Goal: Task Accomplishment & Management: Manage account settings

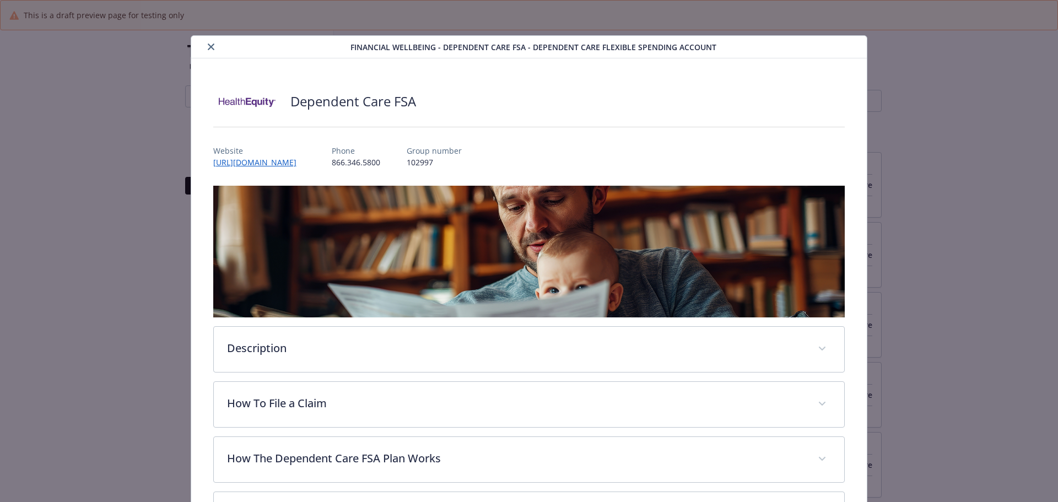
scroll to position [33, 0]
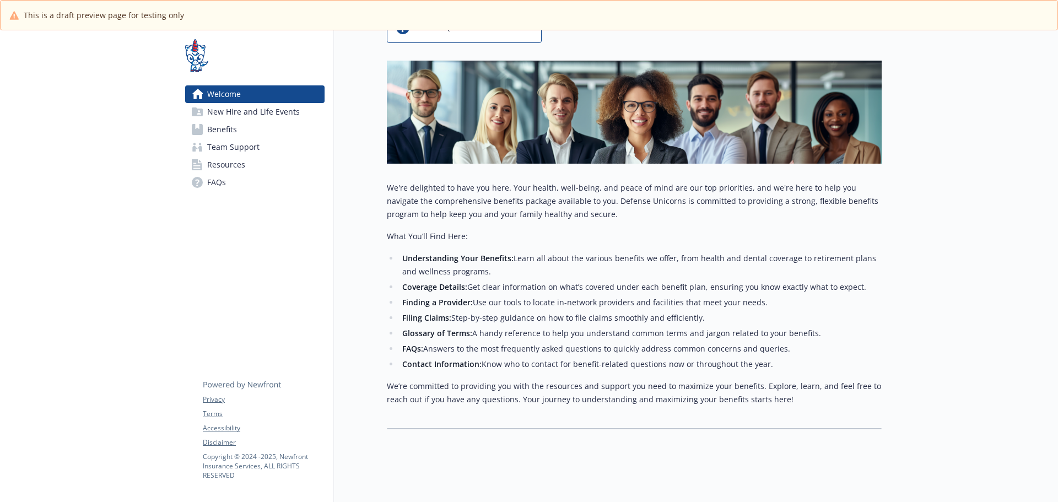
scroll to position [143, 0]
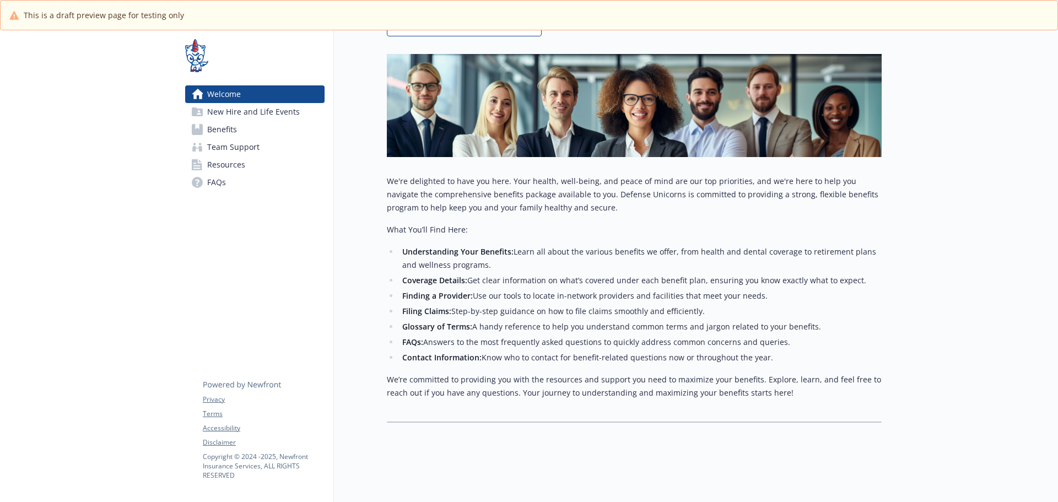
click at [244, 122] on link "Benefits" at bounding box center [254, 130] width 139 height 18
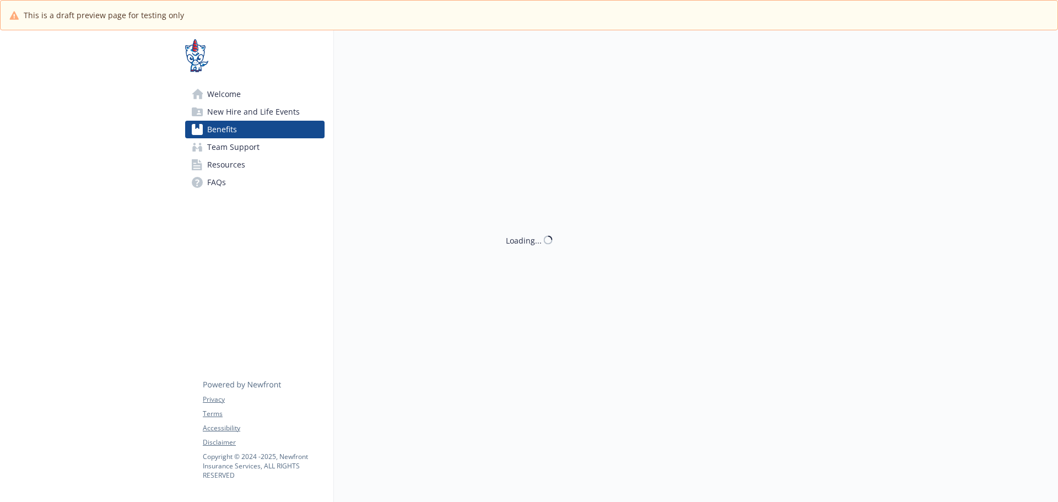
scroll to position [39, 0]
click at [249, 117] on span "New Hire and Life Events" at bounding box center [253, 112] width 93 height 18
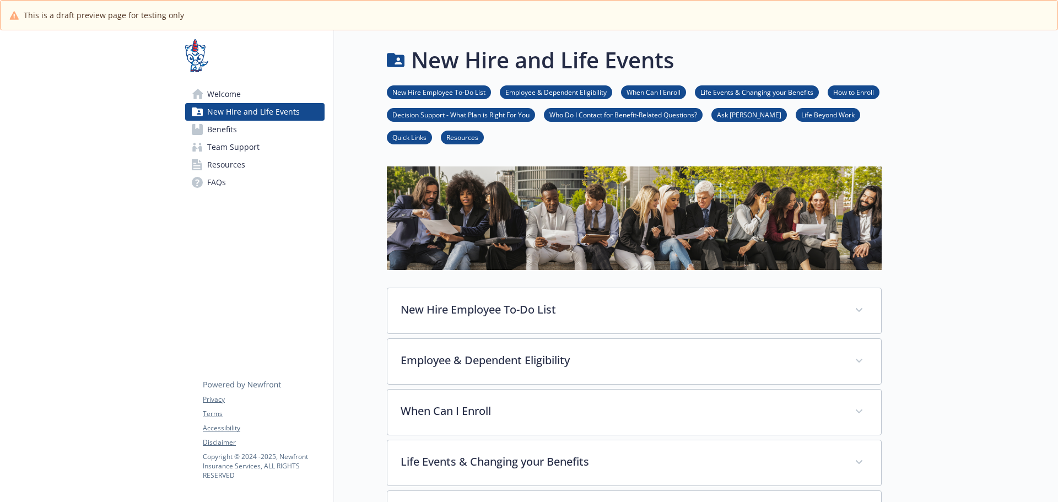
click at [226, 91] on span "Welcome" at bounding box center [224, 94] width 34 height 18
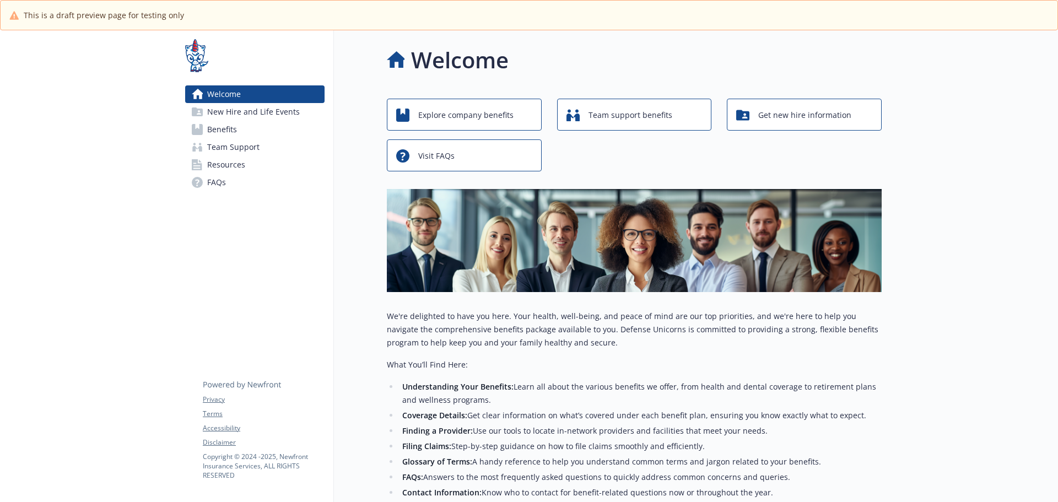
click at [226, 107] on span "New Hire and Life Events" at bounding box center [253, 112] width 93 height 18
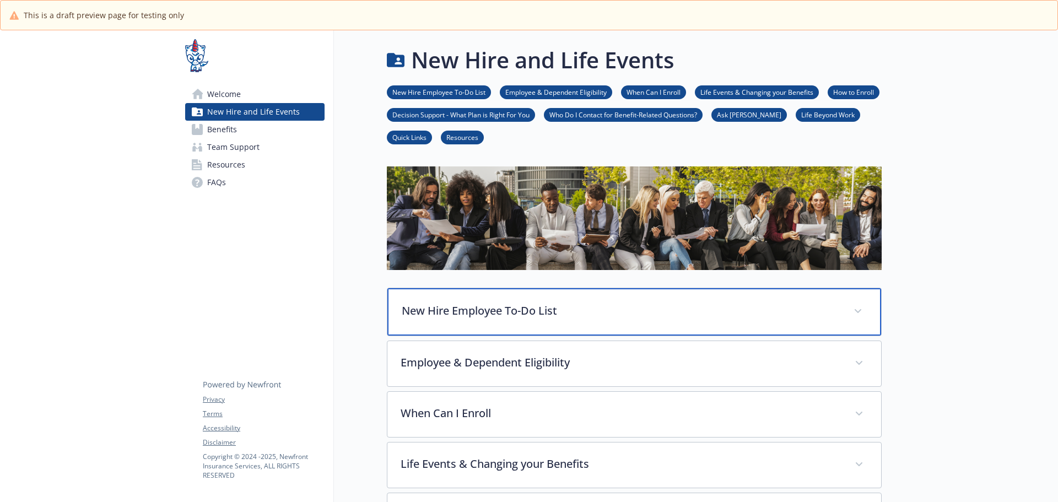
click at [580, 308] on p "New Hire Employee To-Do List" at bounding box center [621, 311] width 439 height 17
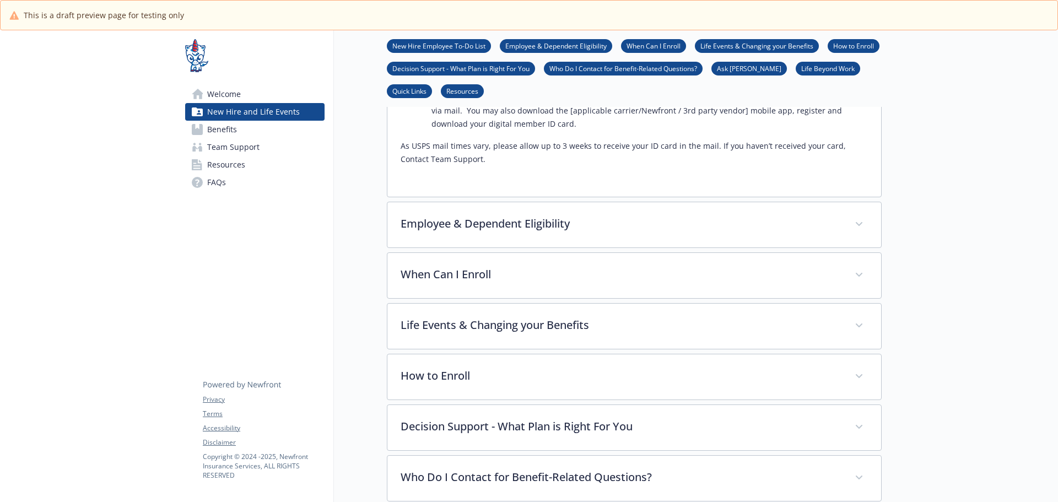
scroll to position [386, 0]
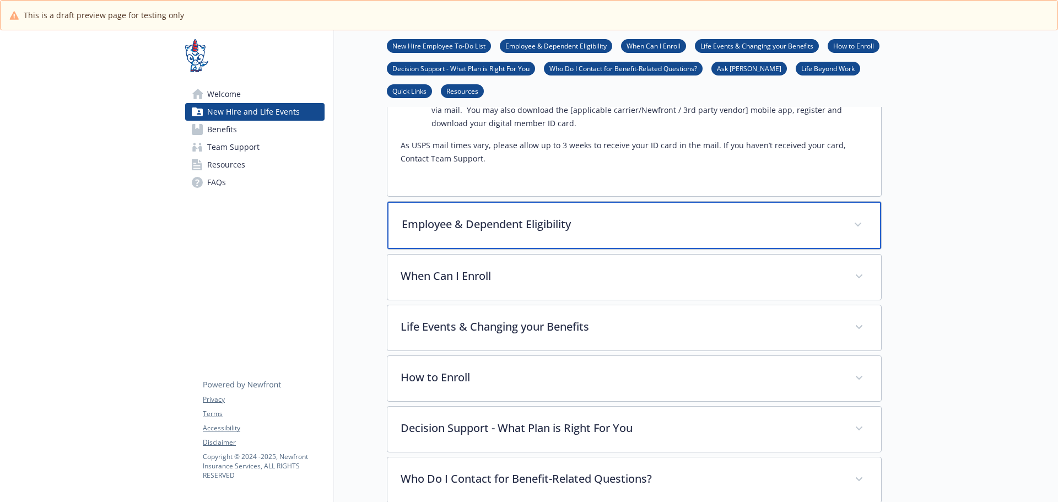
click at [493, 223] on p "Employee & Dependent Eligibility" at bounding box center [621, 224] width 439 height 17
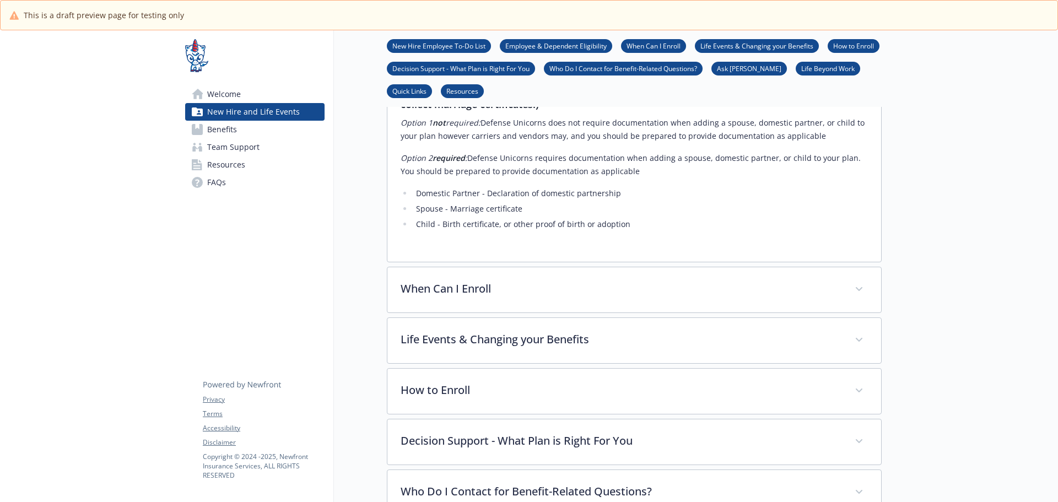
scroll to position [1102, 0]
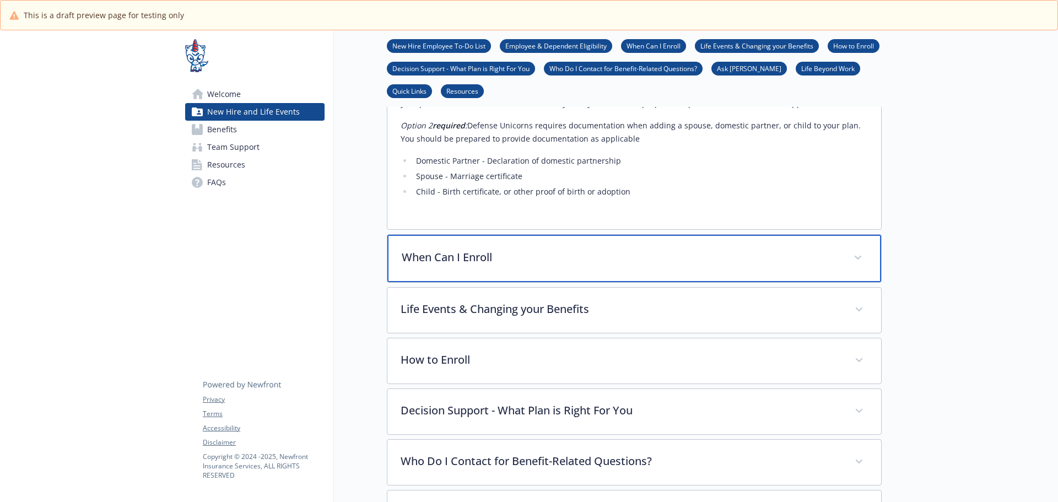
click at [559, 235] on div "When Can I Enroll" at bounding box center [634, 258] width 494 height 47
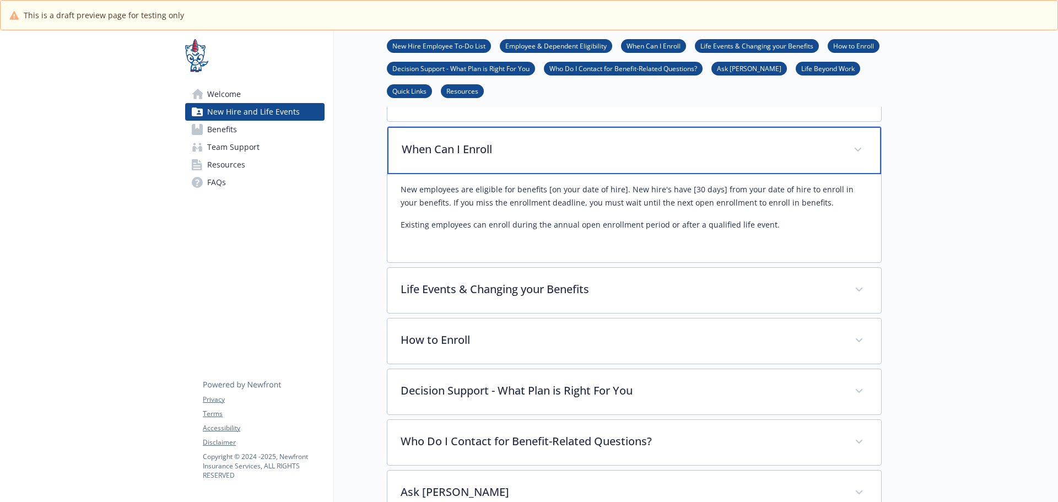
scroll to position [1323, 0]
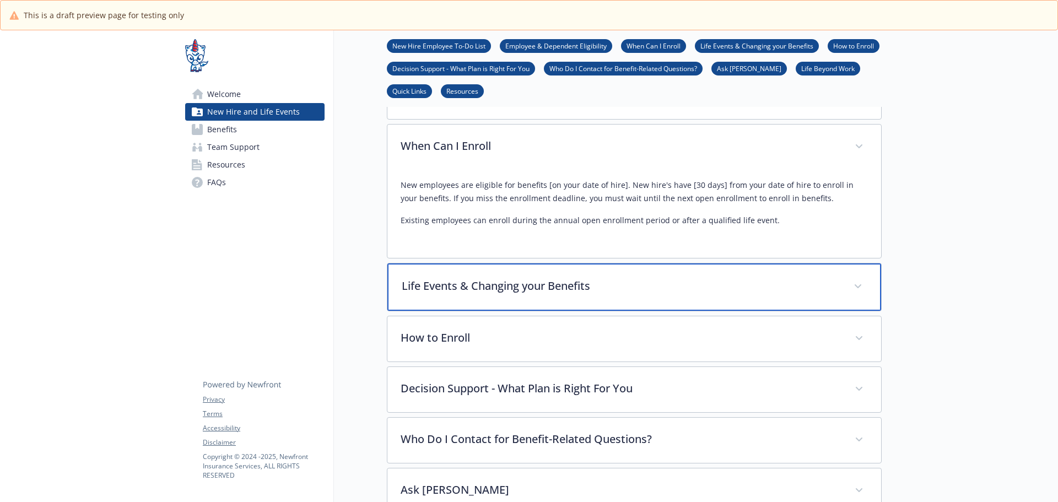
click at [542, 263] on div "Life Events & Changing your Benefits" at bounding box center [634, 286] width 494 height 47
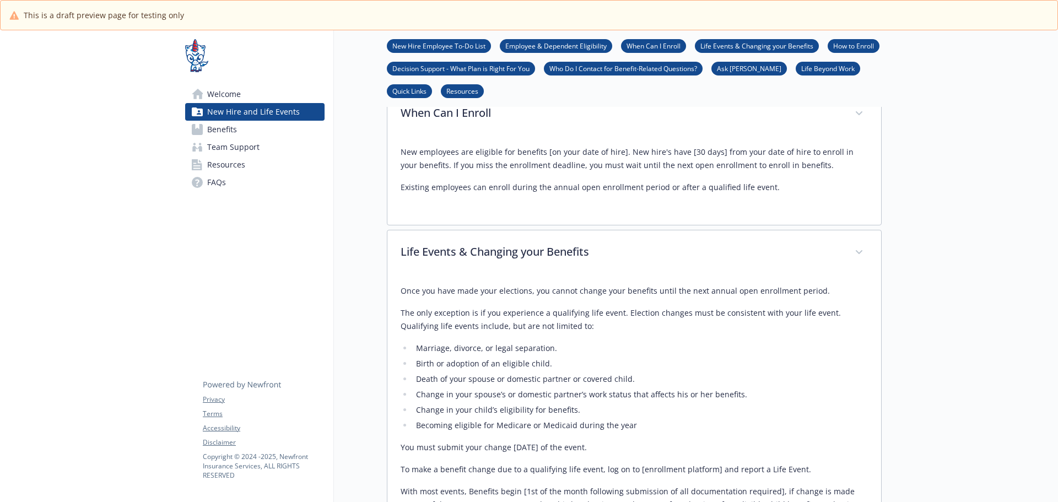
scroll to position [1543, 0]
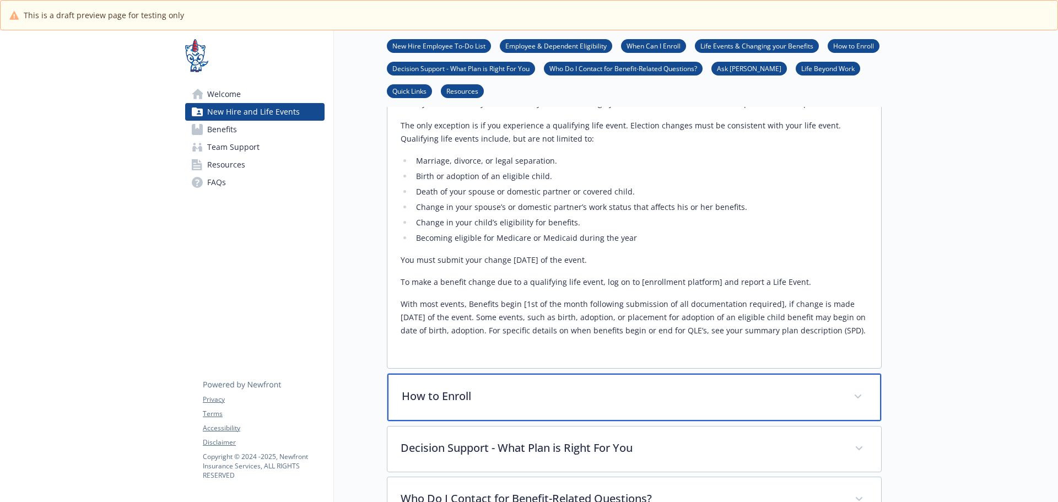
click at [556, 388] on p "How to Enroll" at bounding box center [621, 396] width 439 height 17
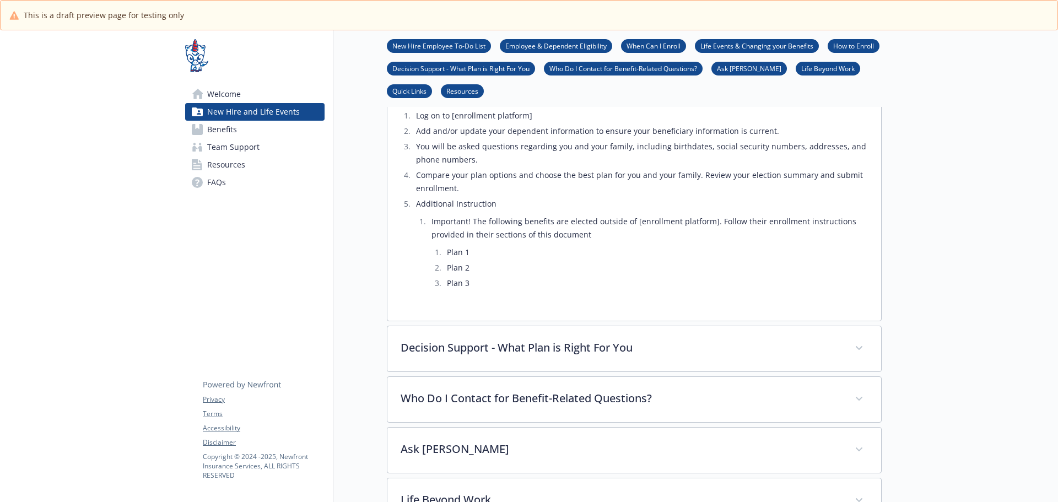
scroll to position [1874, 0]
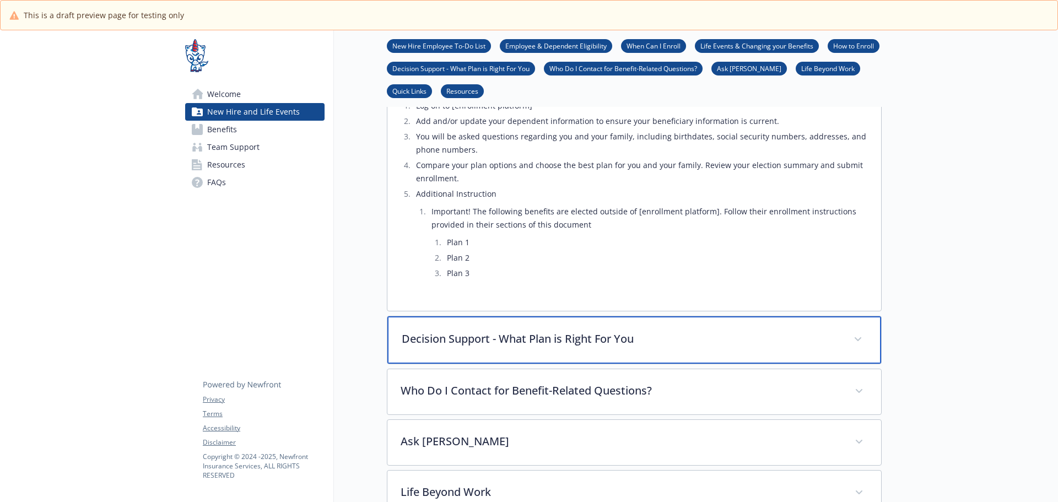
click at [497, 316] on div "Decision Support - What Plan is Right For You" at bounding box center [634, 339] width 494 height 47
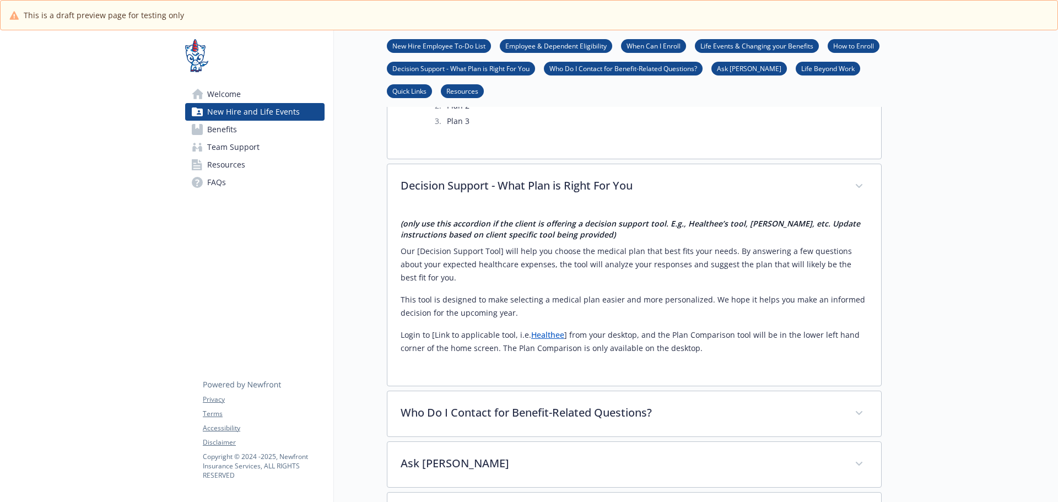
scroll to position [2039, 0]
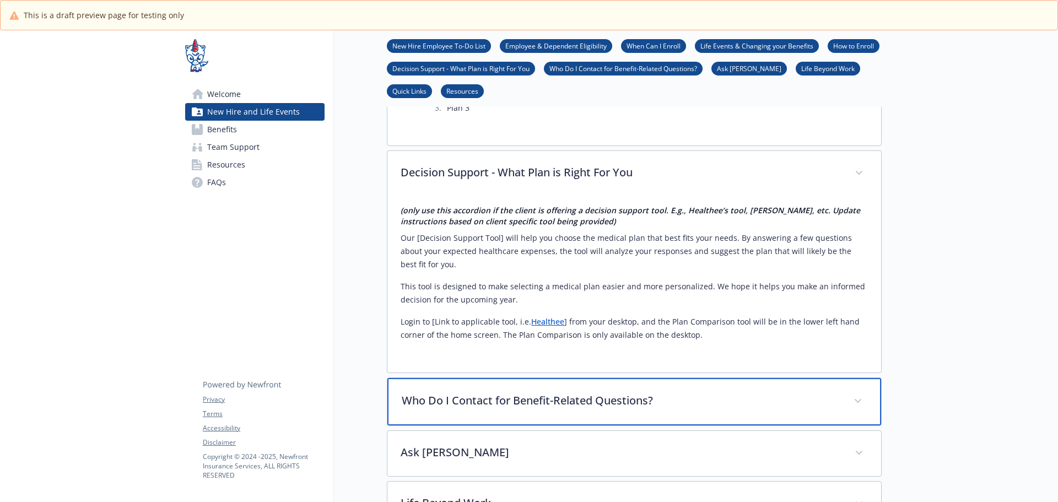
click at [519, 392] on p "Who Do I Contact for Benefit-Related Questions?" at bounding box center [621, 400] width 439 height 17
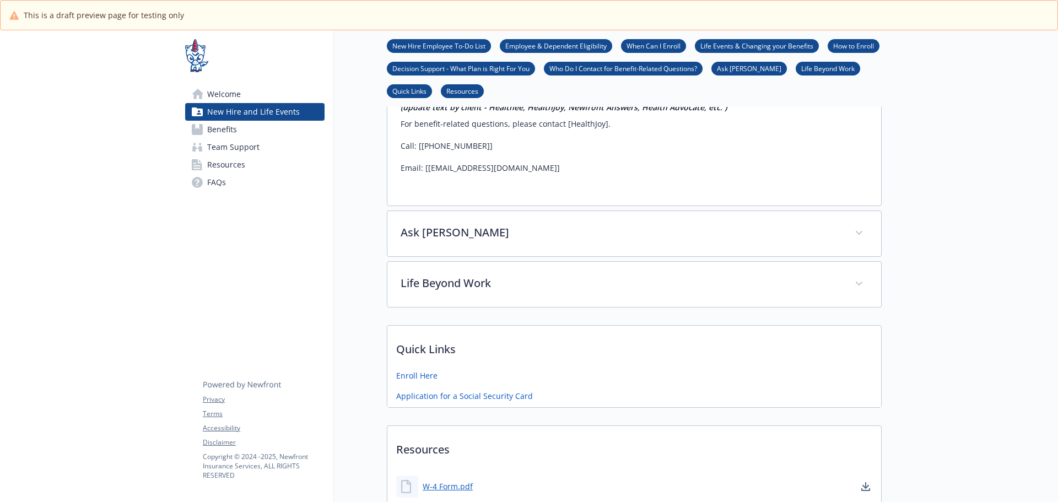
scroll to position [2370, 0]
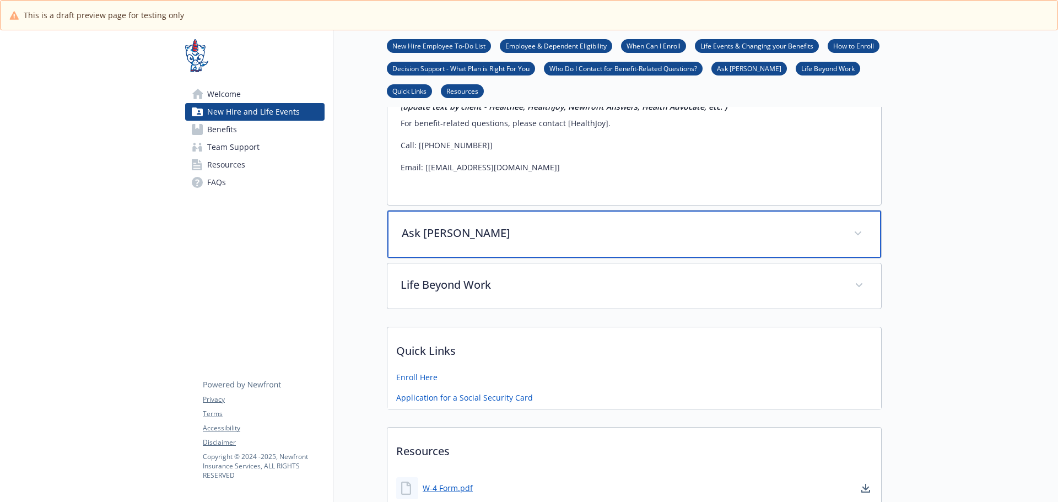
click at [509, 225] on p "Ask Benji" at bounding box center [621, 233] width 439 height 17
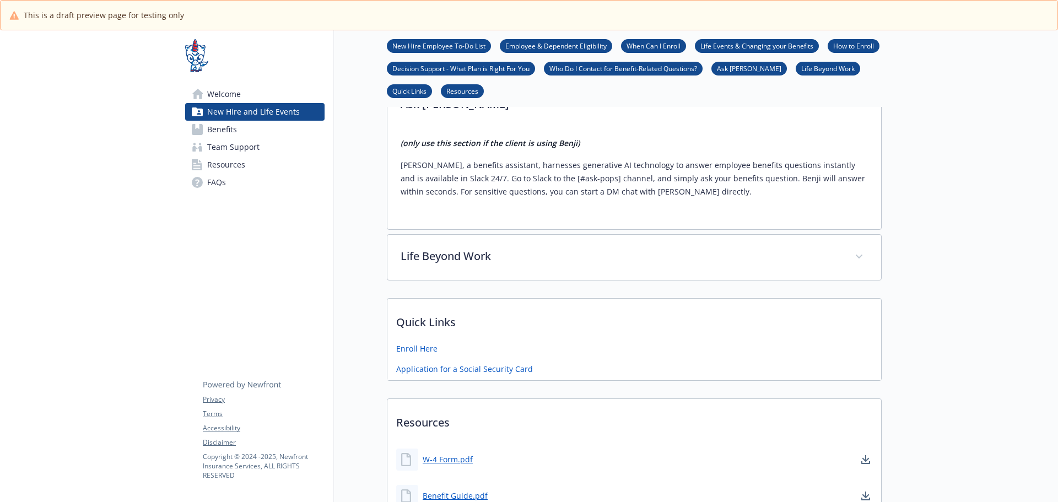
scroll to position [2535, 0]
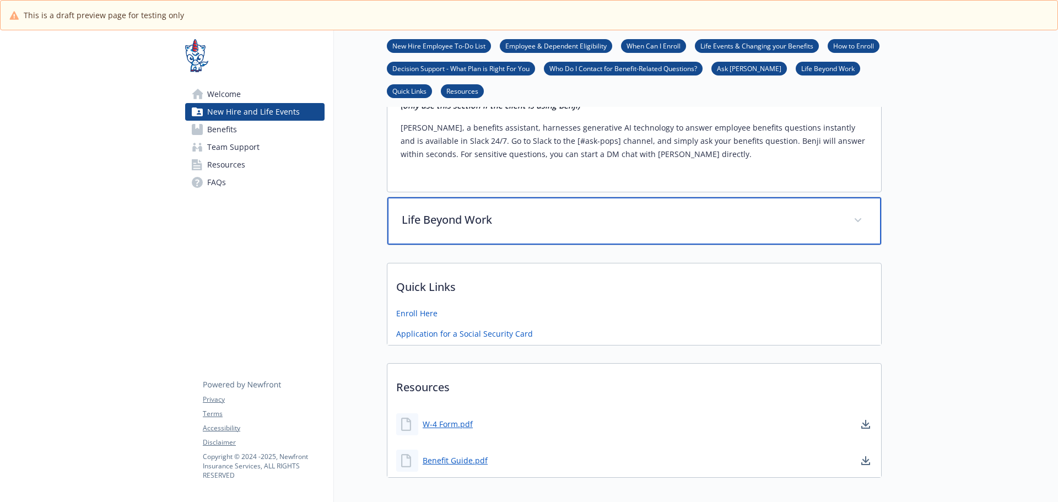
click at [545, 212] on p "Life Beyond Work" at bounding box center [621, 220] width 439 height 17
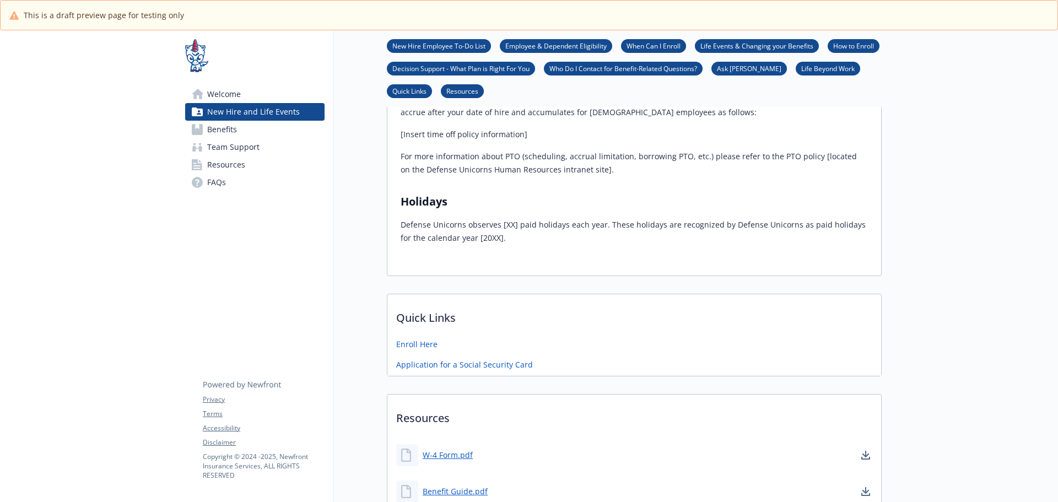
scroll to position [2762, 0]
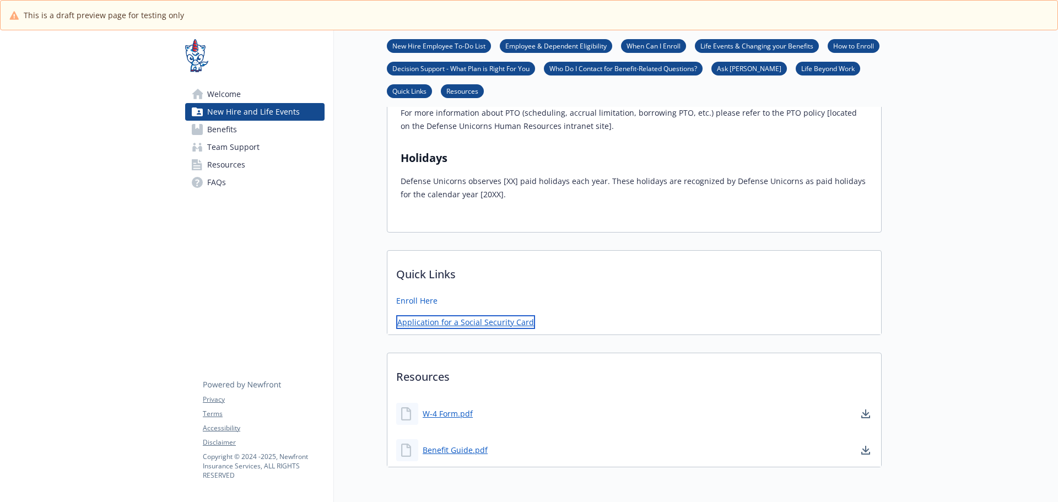
click at [488, 315] on link "Application for a Social Security Card" at bounding box center [465, 322] width 139 height 14
click at [233, 144] on span "Team Support" at bounding box center [233, 147] width 52 height 18
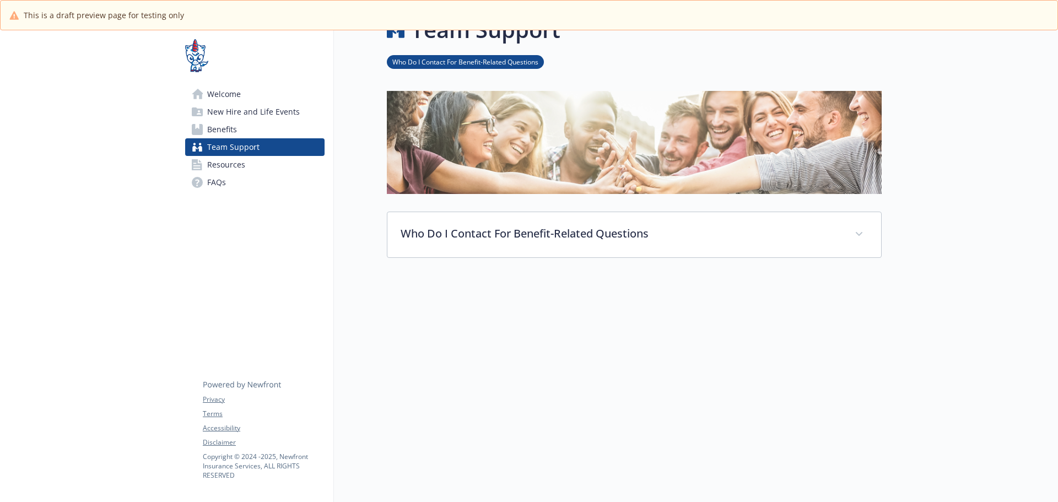
scroll to position [39, 0]
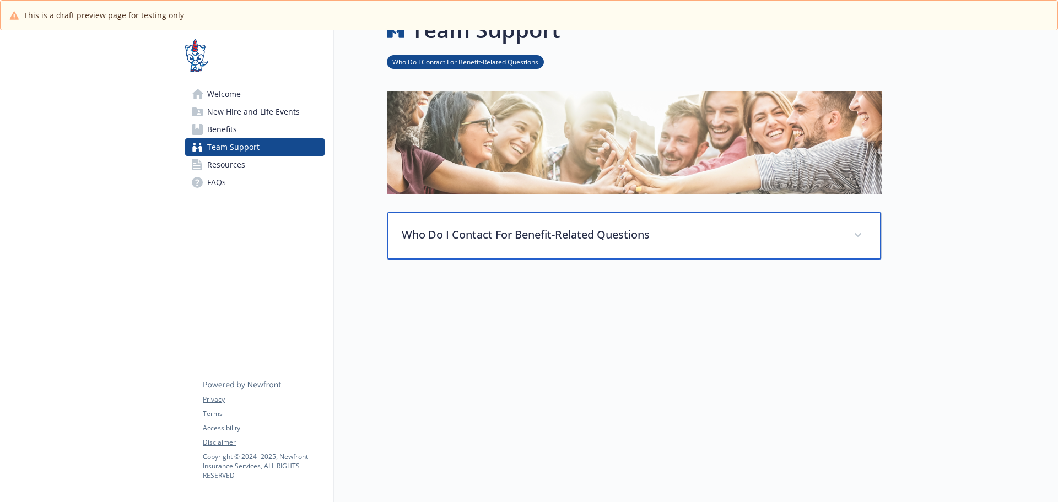
click at [531, 242] on div "Who Do I Contact For Benefit-Related Questions" at bounding box center [634, 235] width 494 height 47
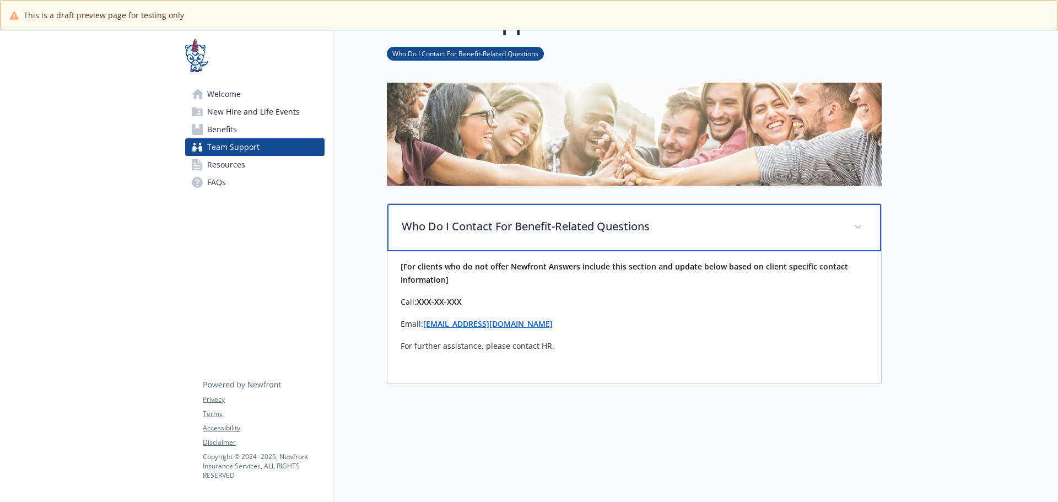
click at [531, 242] on div "Who Do I Contact For Benefit-Related Questions" at bounding box center [634, 227] width 494 height 47
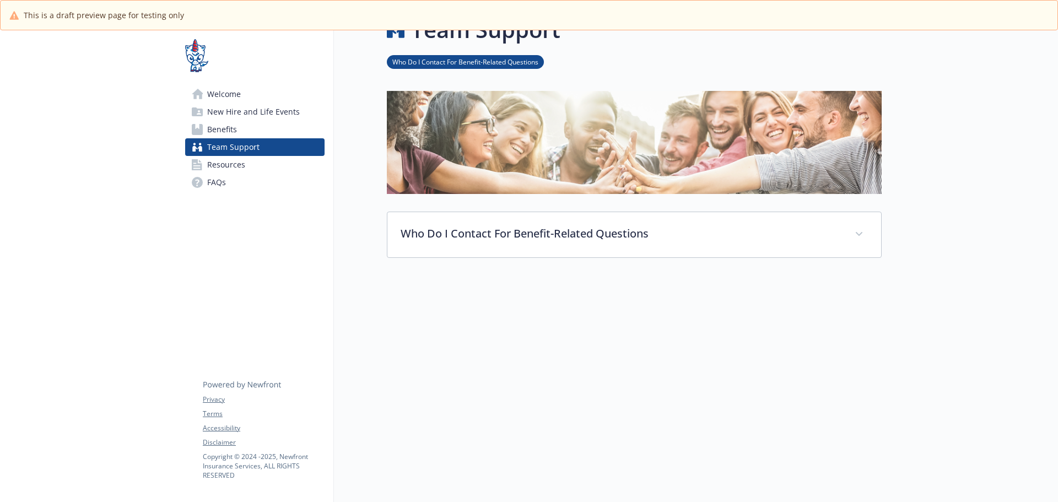
click at [208, 167] on span "Resources" at bounding box center [226, 165] width 38 height 18
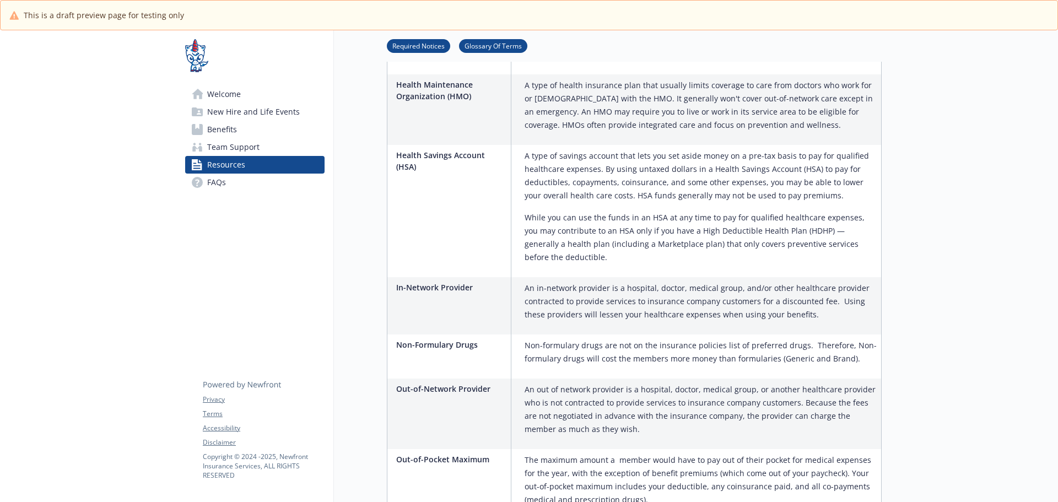
scroll to position [1361, 0]
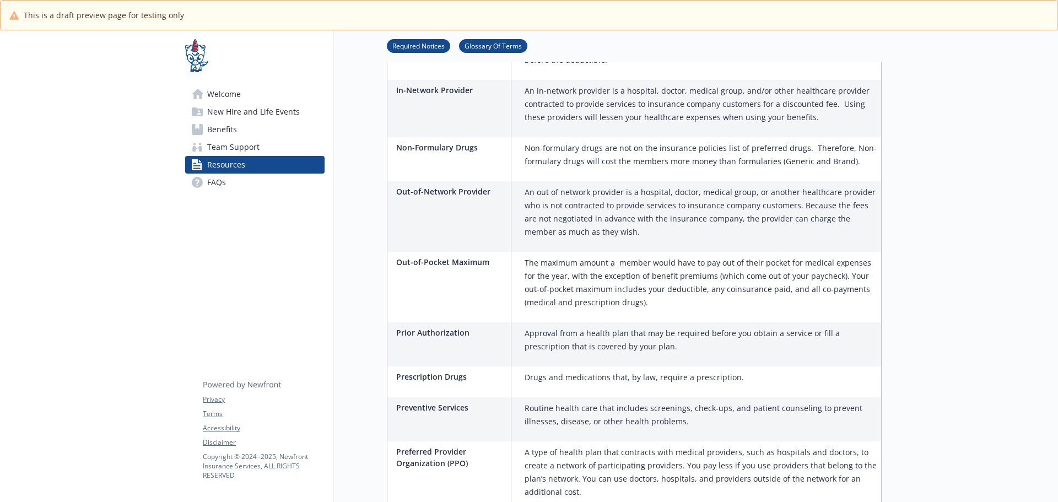
click at [251, 190] on link "FAQs" at bounding box center [254, 183] width 139 height 18
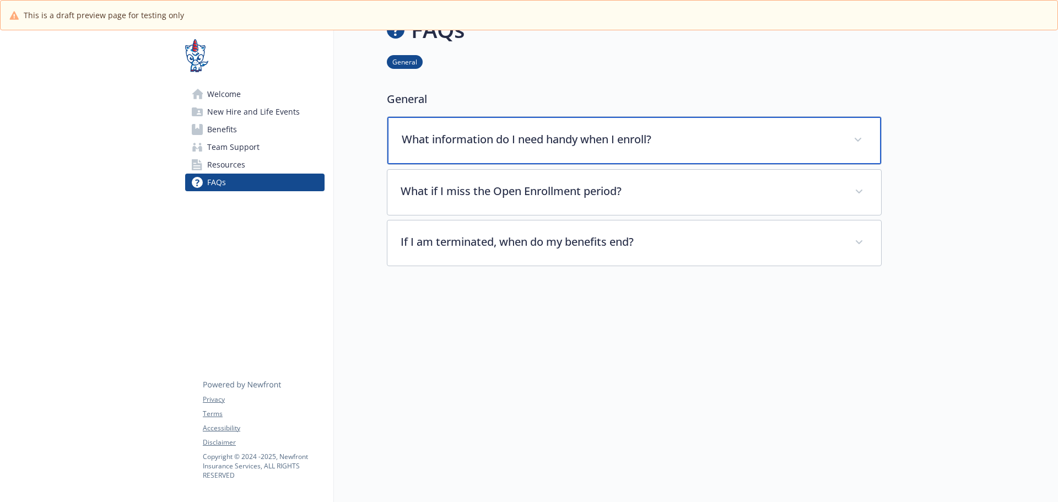
click at [665, 137] on p "What information do I need handy when I enroll?" at bounding box center [621, 139] width 439 height 17
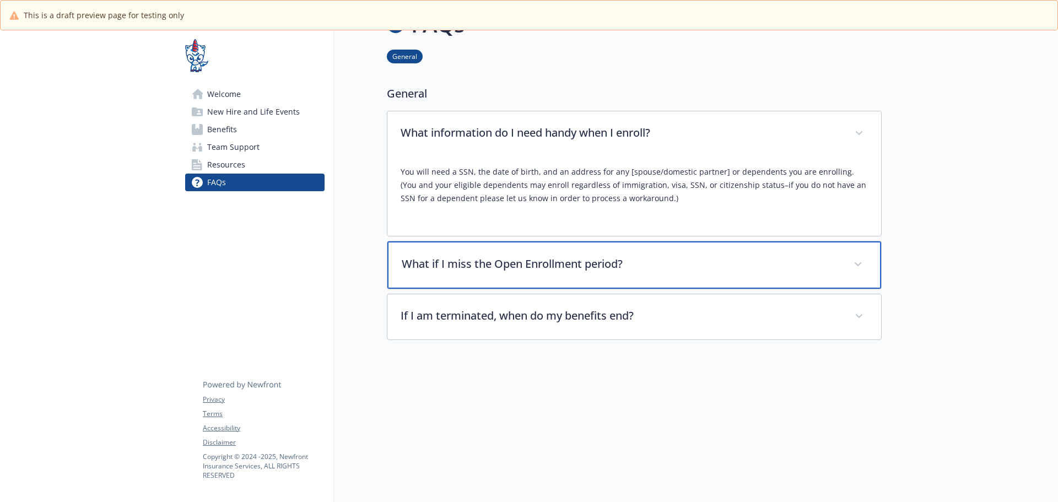
click at [670, 256] on p "What if I miss the Open Enrollment period?" at bounding box center [621, 264] width 439 height 17
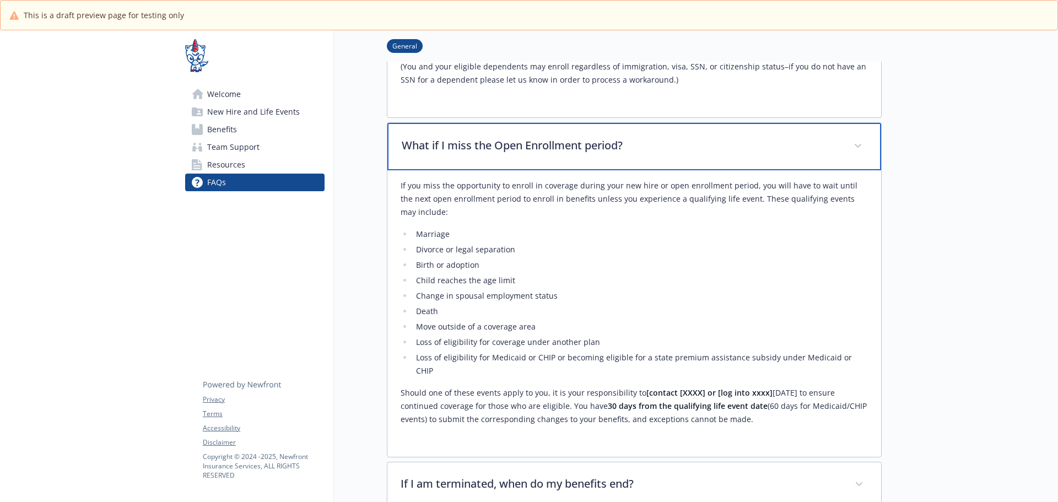
scroll to position [314, 0]
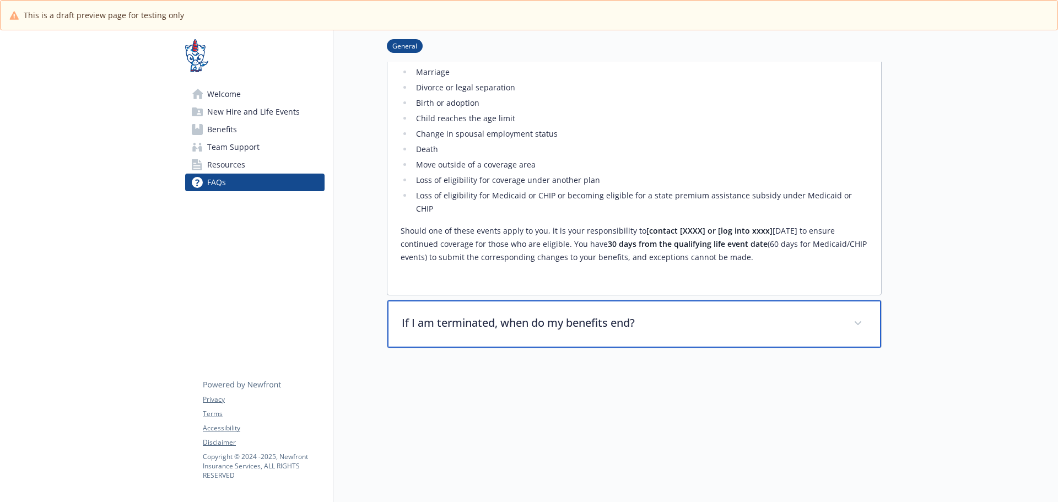
click at [679, 300] on div "If I am terminated, when do my benefits end?" at bounding box center [634, 323] width 494 height 47
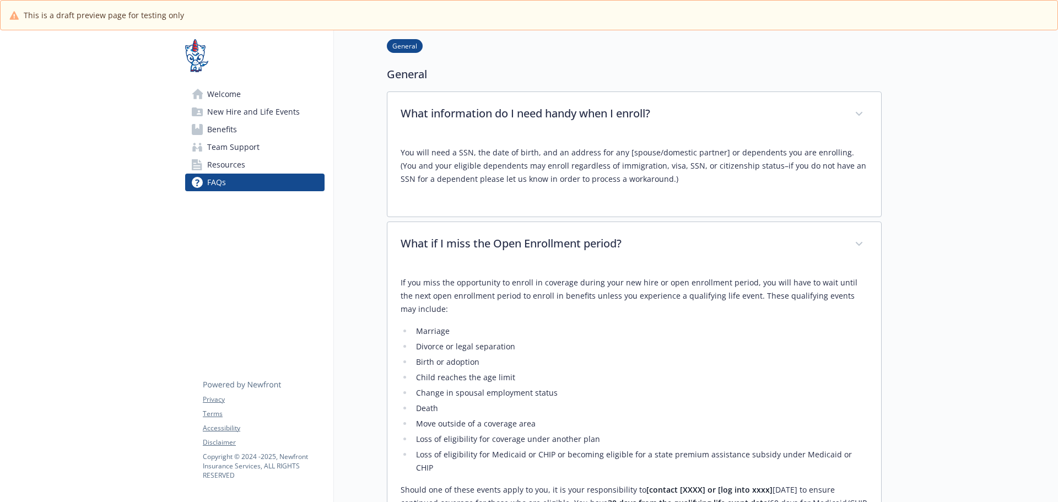
scroll to position [0, 0]
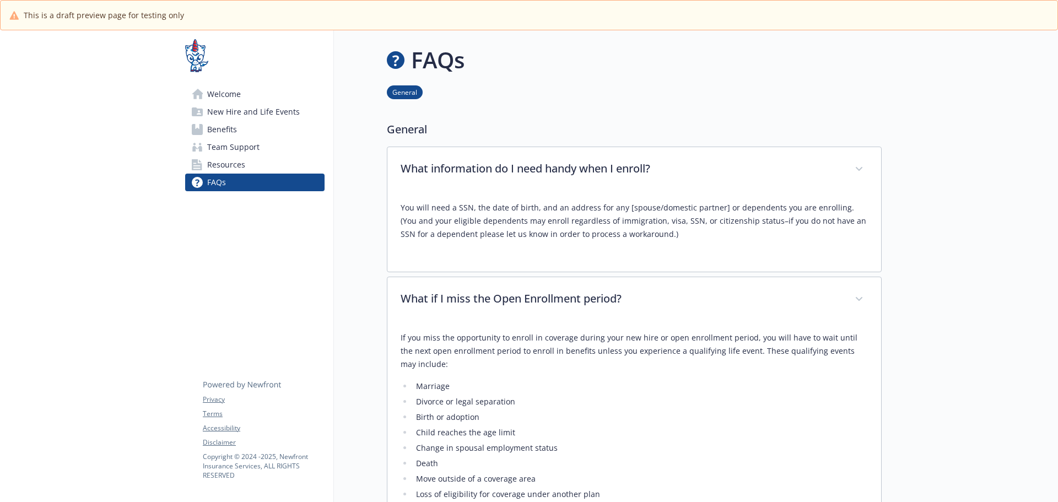
click at [273, 136] on link "Benefits" at bounding box center [254, 130] width 139 height 18
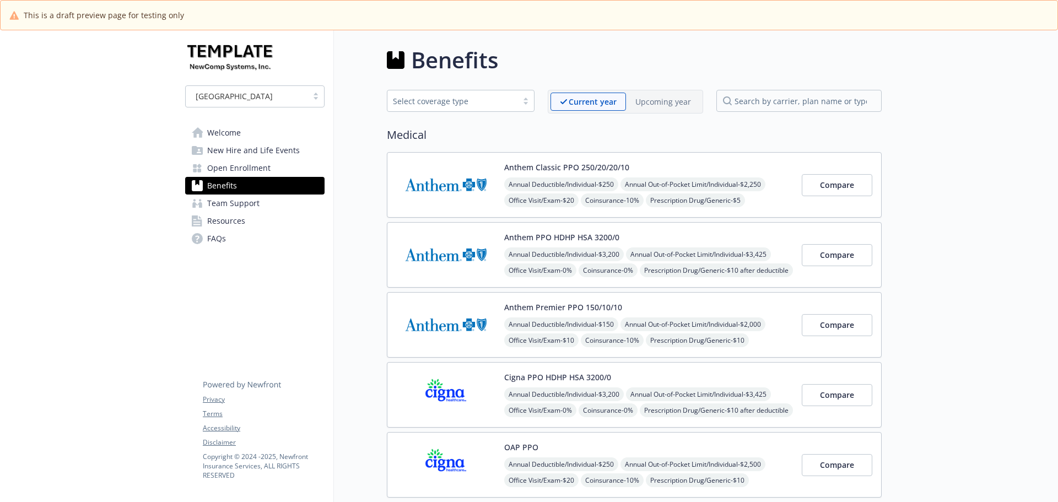
click at [243, 134] on link "Welcome" at bounding box center [254, 133] width 139 height 18
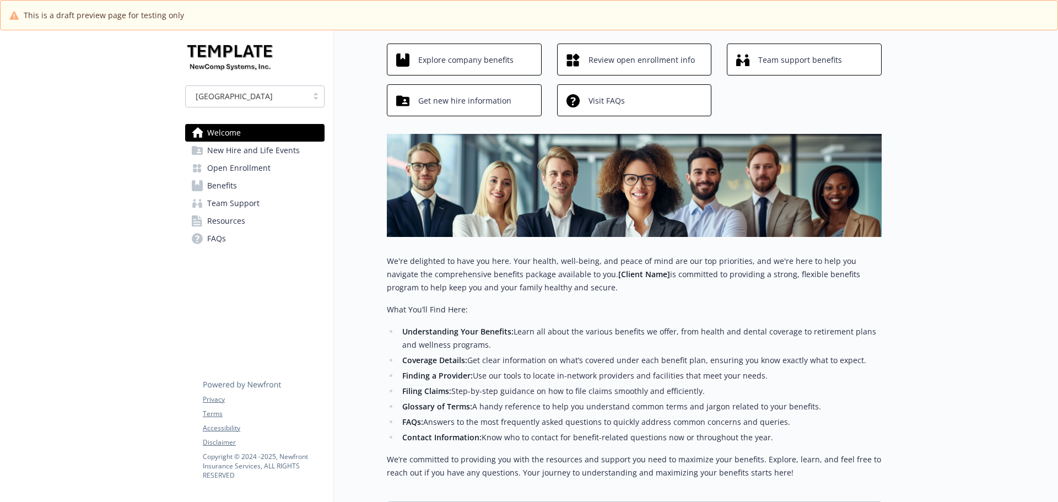
scroll to position [165, 0]
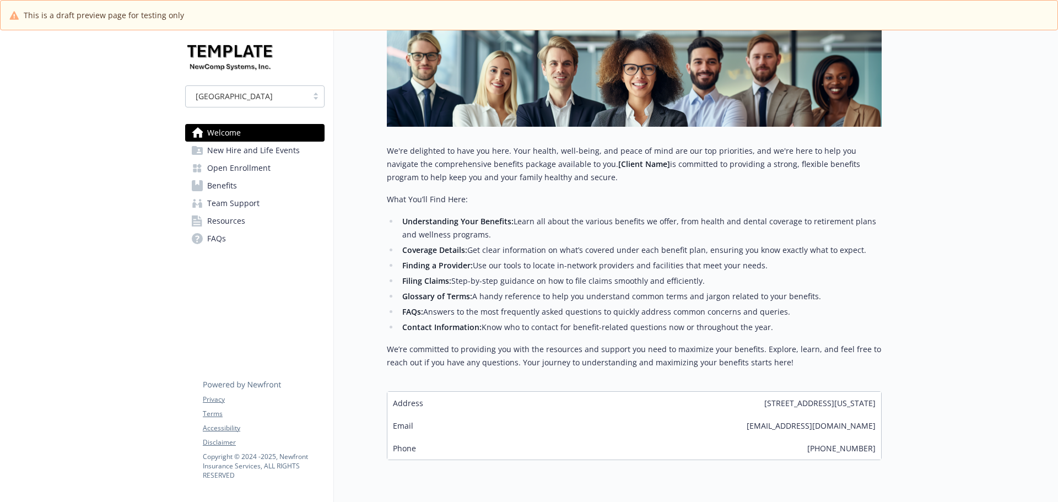
click at [255, 147] on span "New Hire and Life Events" at bounding box center [253, 151] width 93 height 18
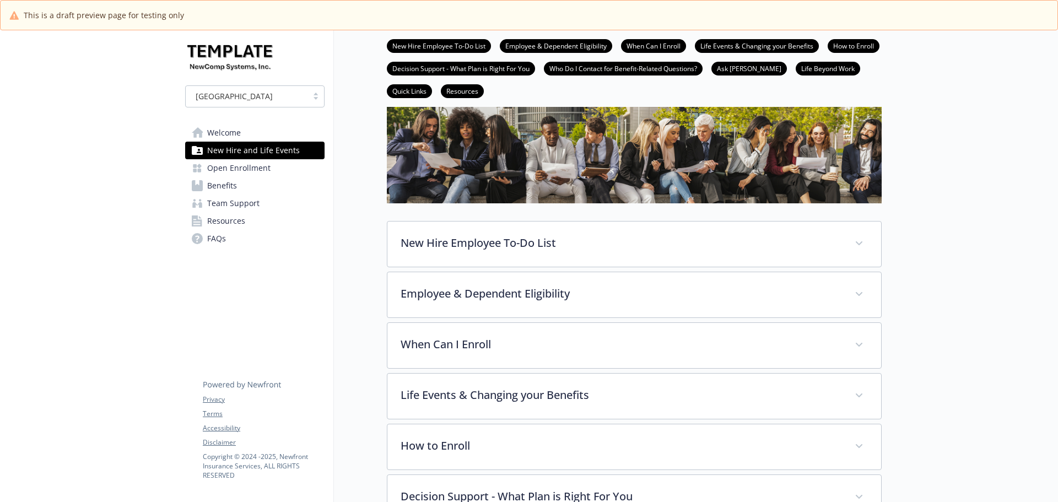
scroll to position [55, 0]
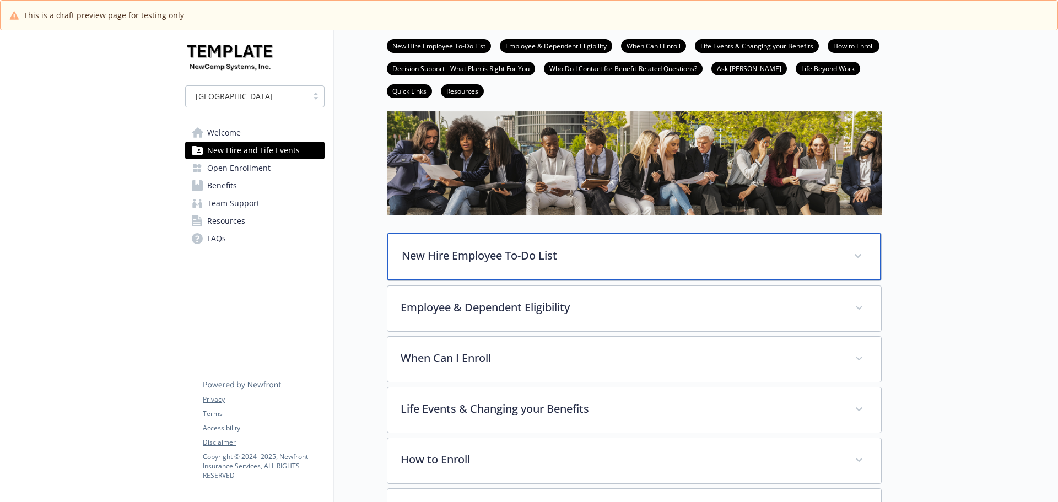
click at [688, 265] on div "New Hire Employee To-Do List" at bounding box center [634, 256] width 494 height 47
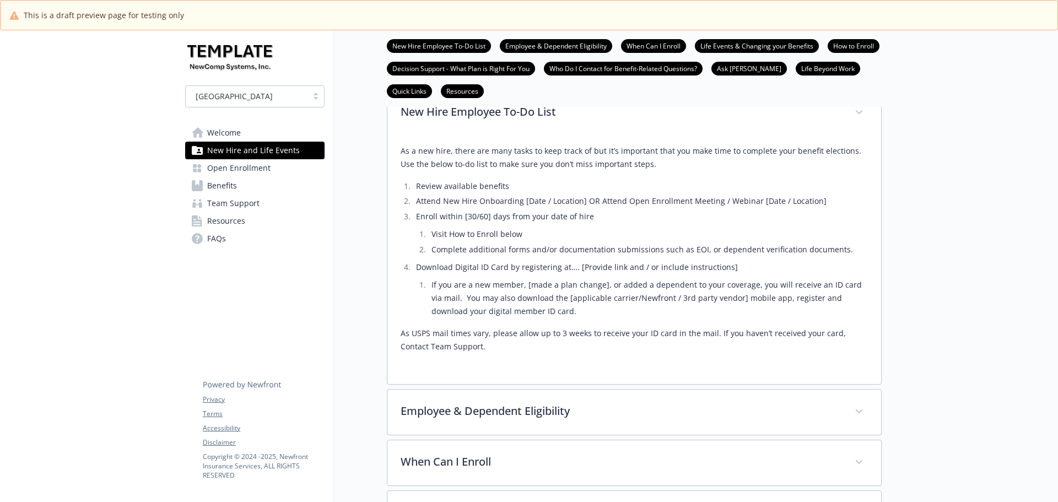
scroll to position [220, 0]
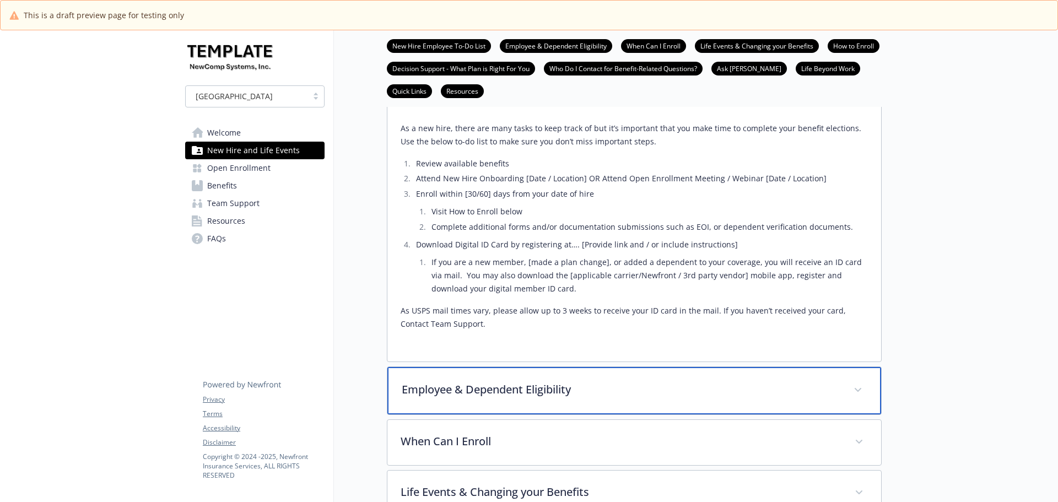
click at [592, 386] on p "Employee & Dependent Eligibility" at bounding box center [621, 389] width 439 height 17
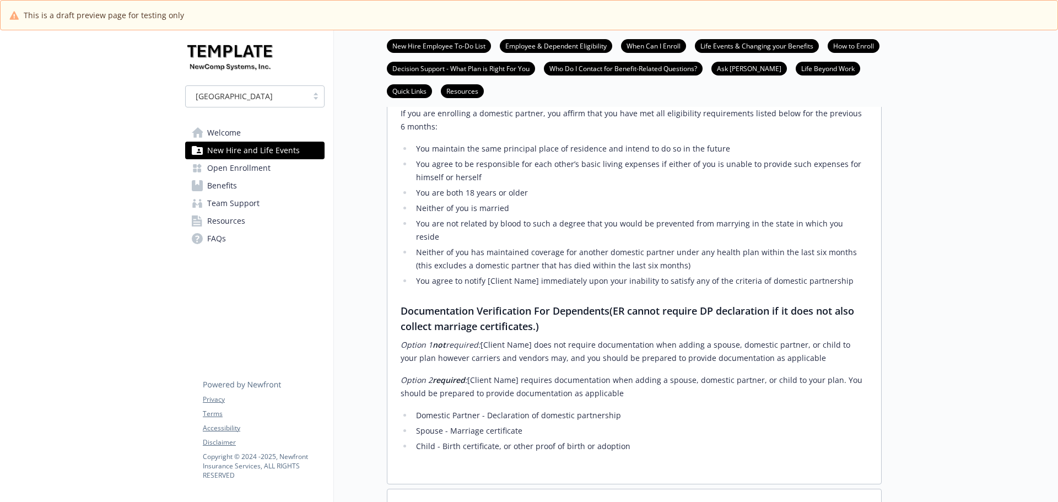
scroll to position [1157, 0]
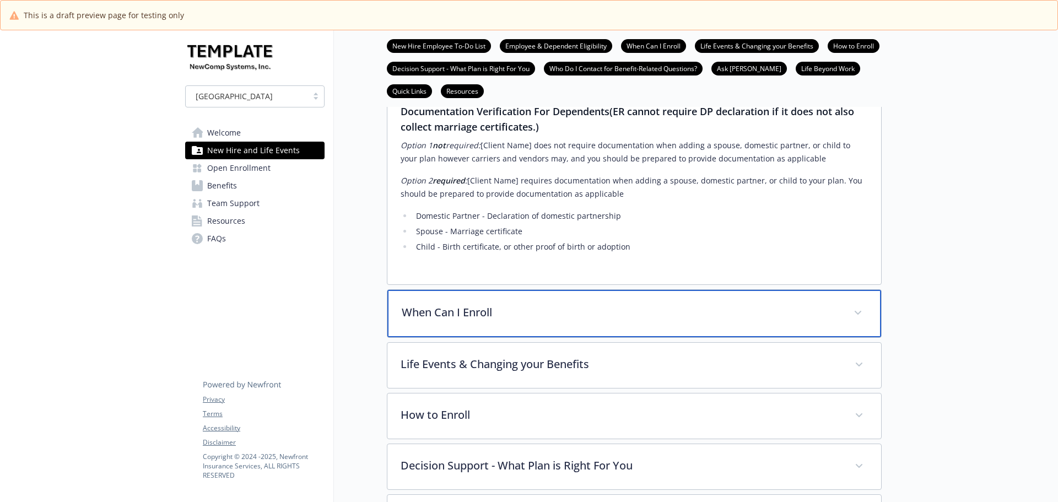
click at [775, 290] on div "When Can I Enroll" at bounding box center [634, 313] width 494 height 47
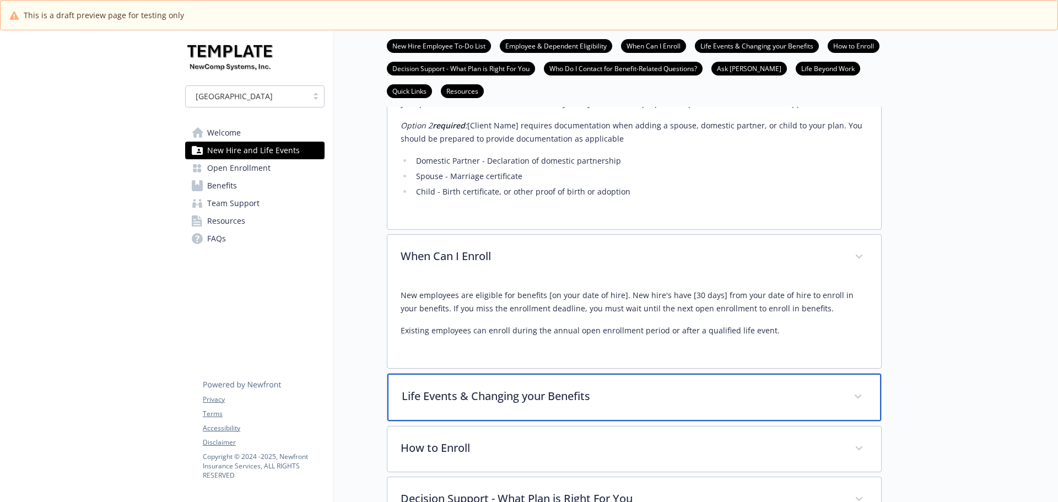
click at [743, 374] on div "Life Events & Changing your Benefits" at bounding box center [634, 397] width 494 height 47
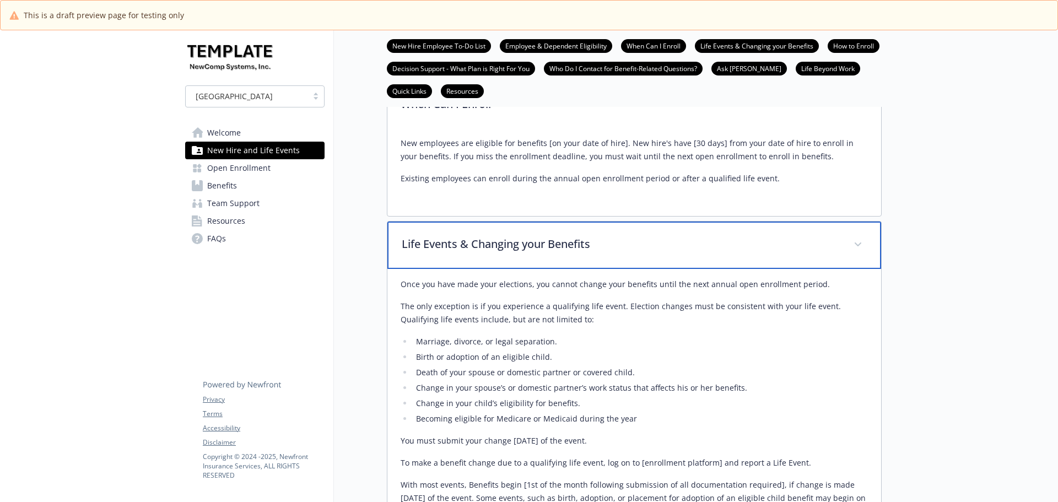
scroll to position [1378, 0]
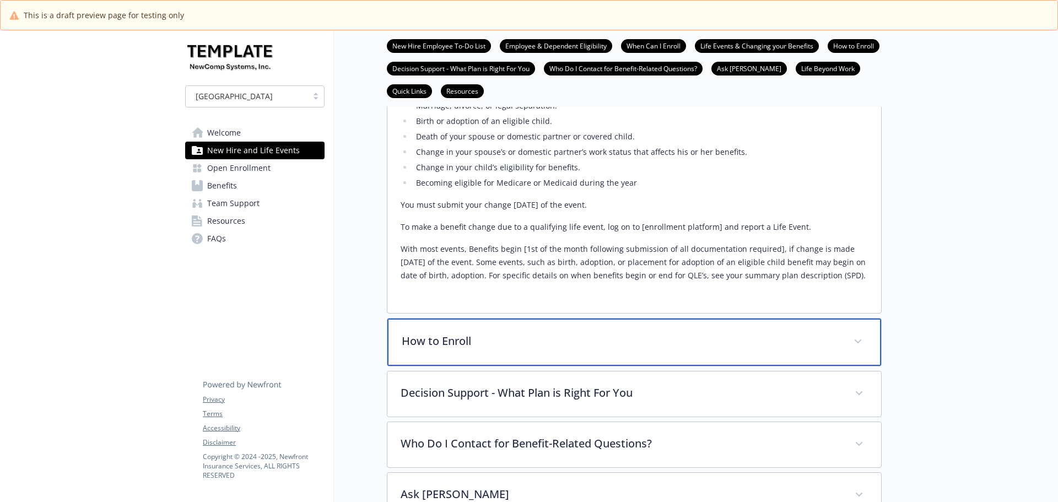
click at [705, 319] on div "How to Enroll" at bounding box center [634, 342] width 494 height 47
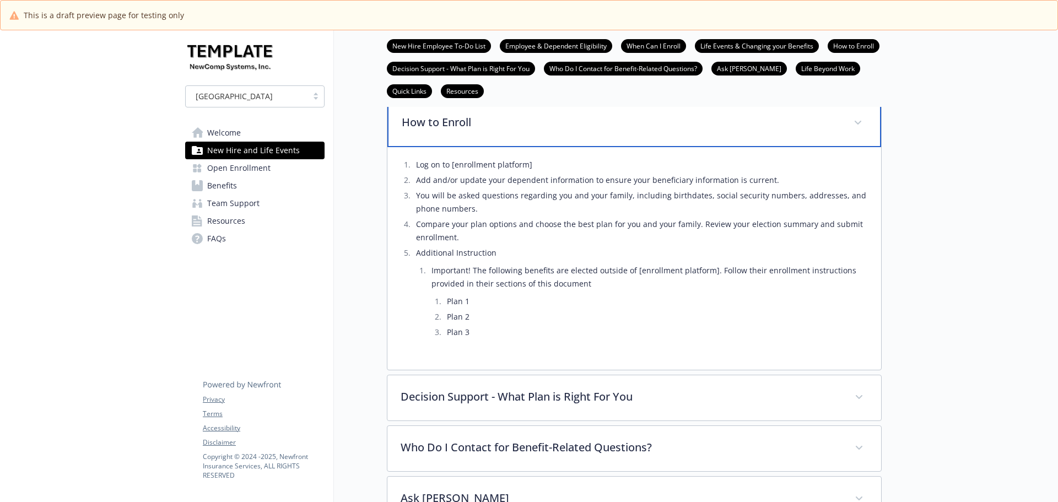
scroll to position [1819, 0]
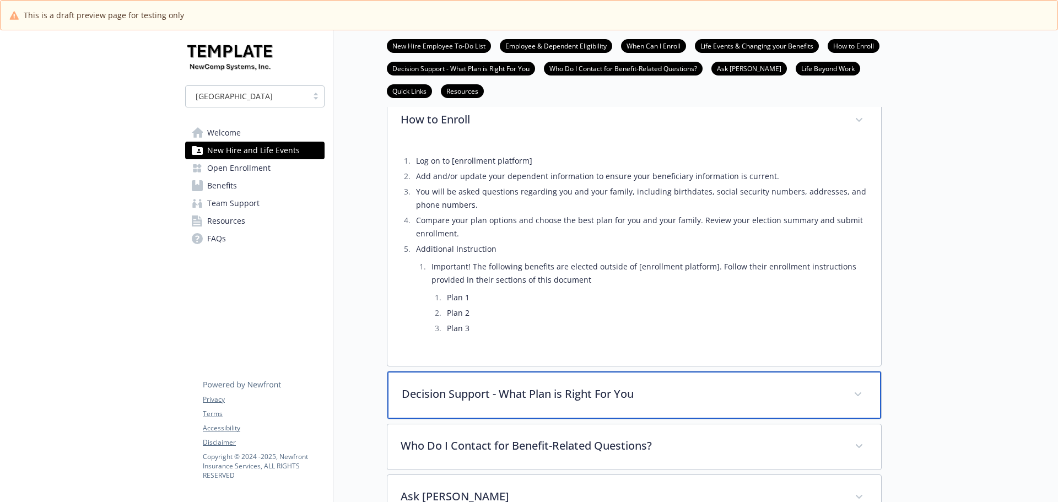
click at [767, 386] on p "Decision Support - What Plan is Right For You" at bounding box center [621, 394] width 439 height 17
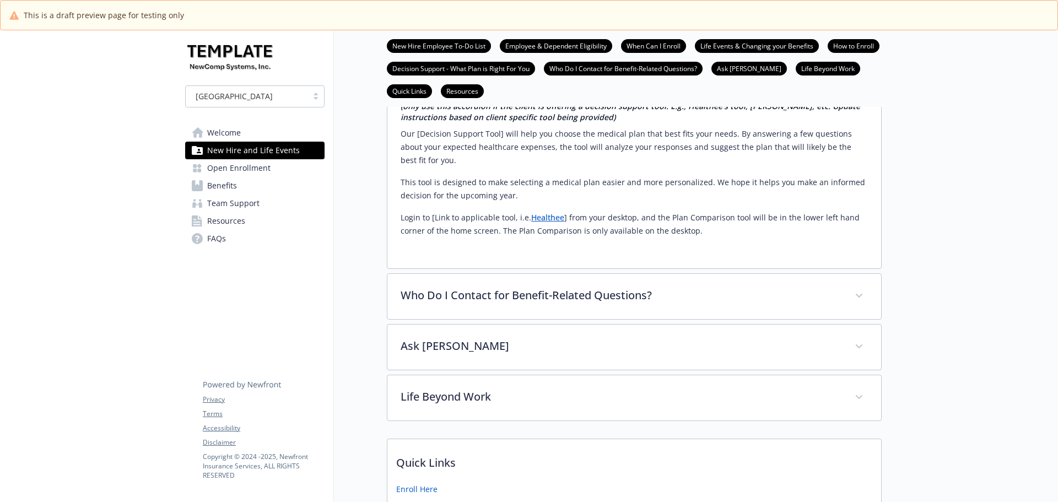
scroll to position [2149, 0]
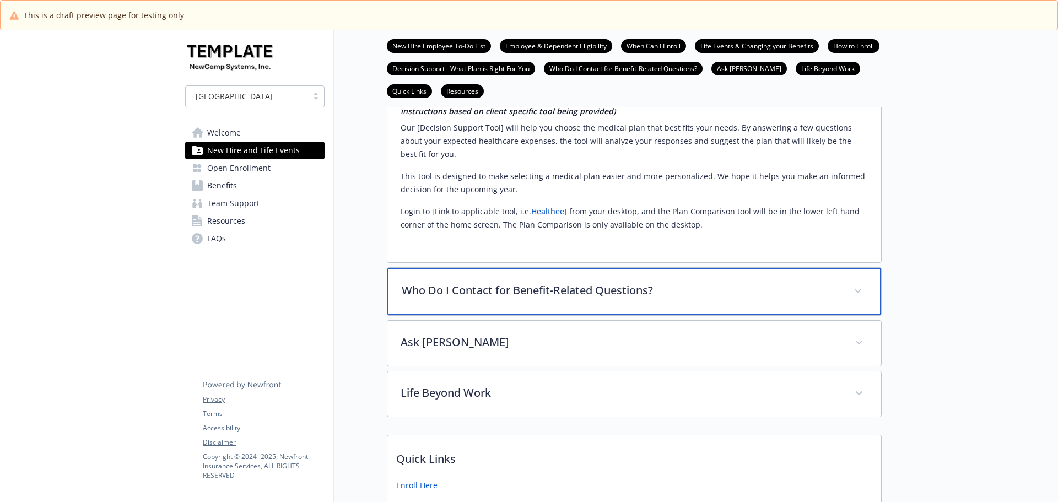
click at [774, 268] on div "Who Do I Contact for Benefit-Related Questions?" at bounding box center [634, 291] width 494 height 47
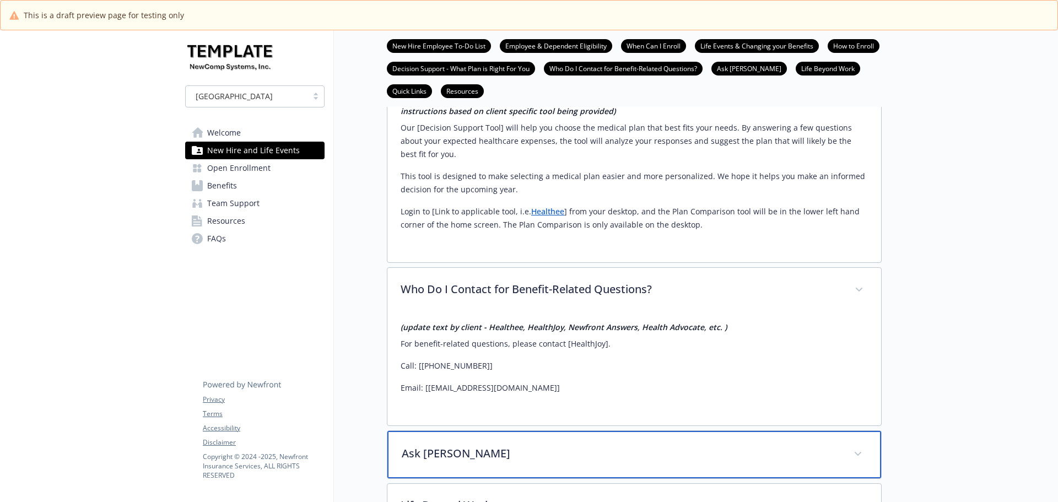
click at [630, 445] on p "Ask Benji" at bounding box center [621, 453] width 439 height 17
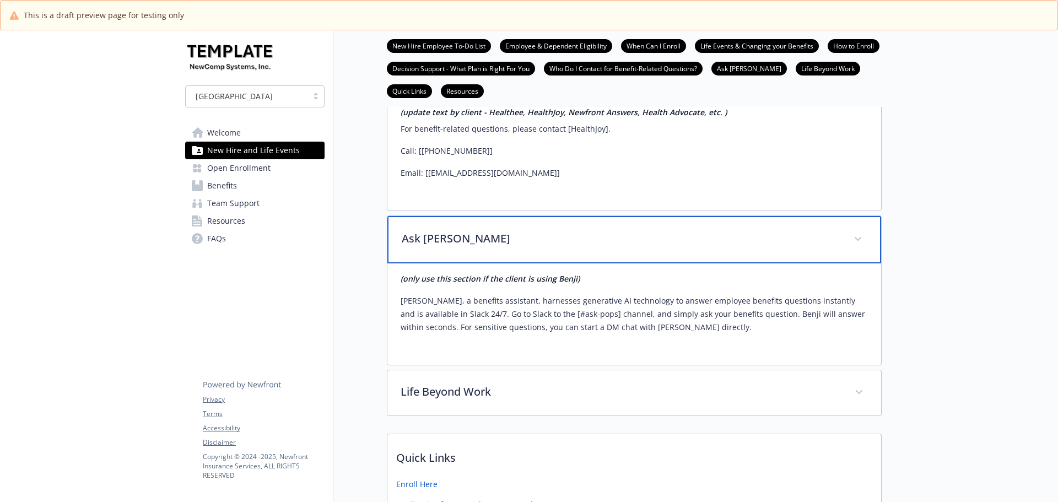
scroll to position [2370, 0]
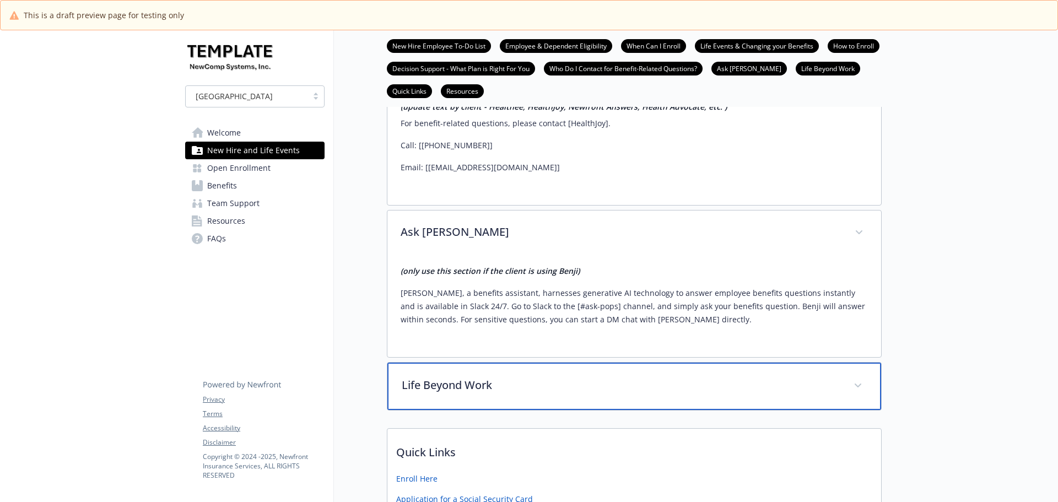
click at [743, 377] on p "Life Beyond Work" at bounding box center [621, 385] width 439 height 17
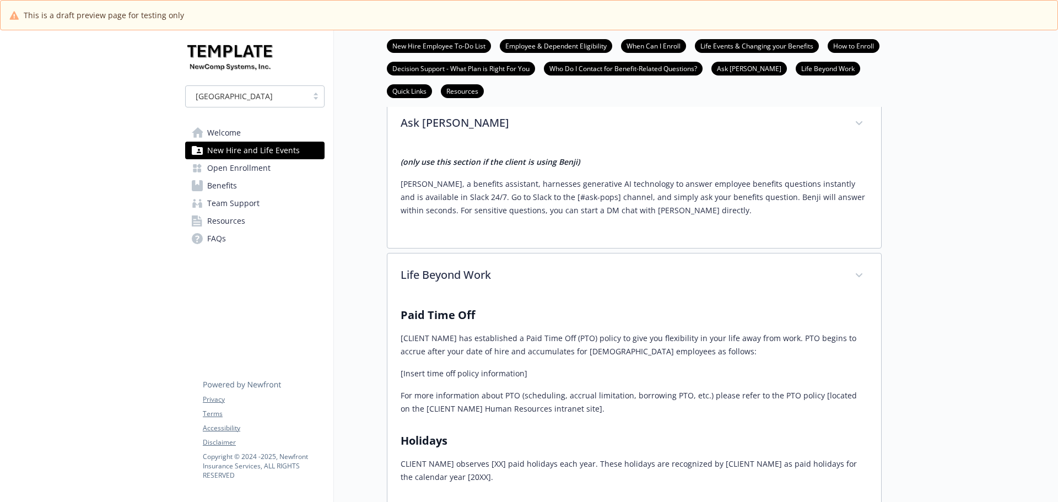
scroll to position [2480, 0]
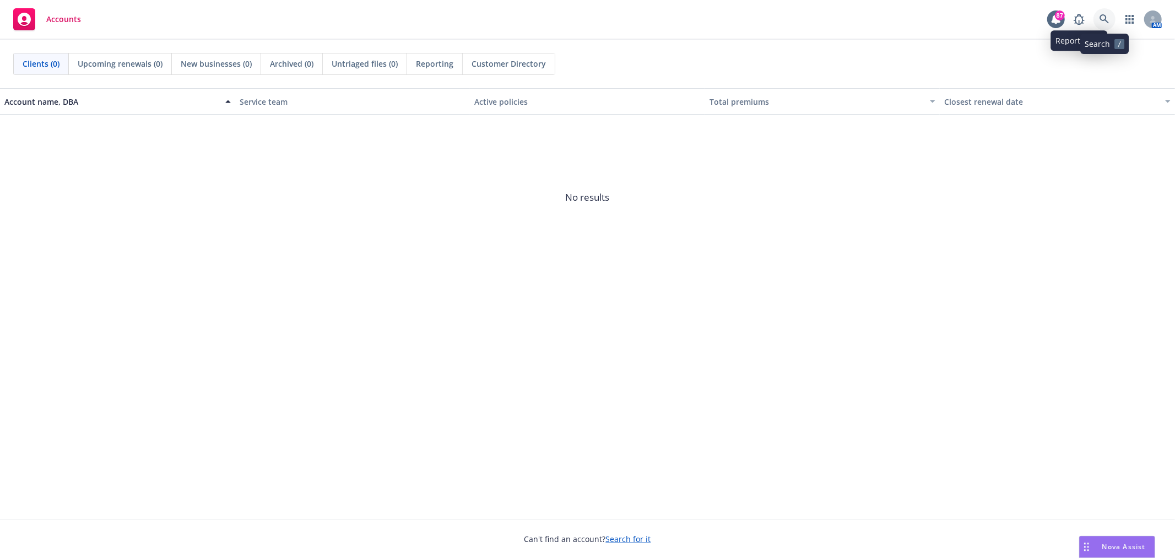
click at [1110, 15] on link at bounding box center [1105, 19] width 22 height 22
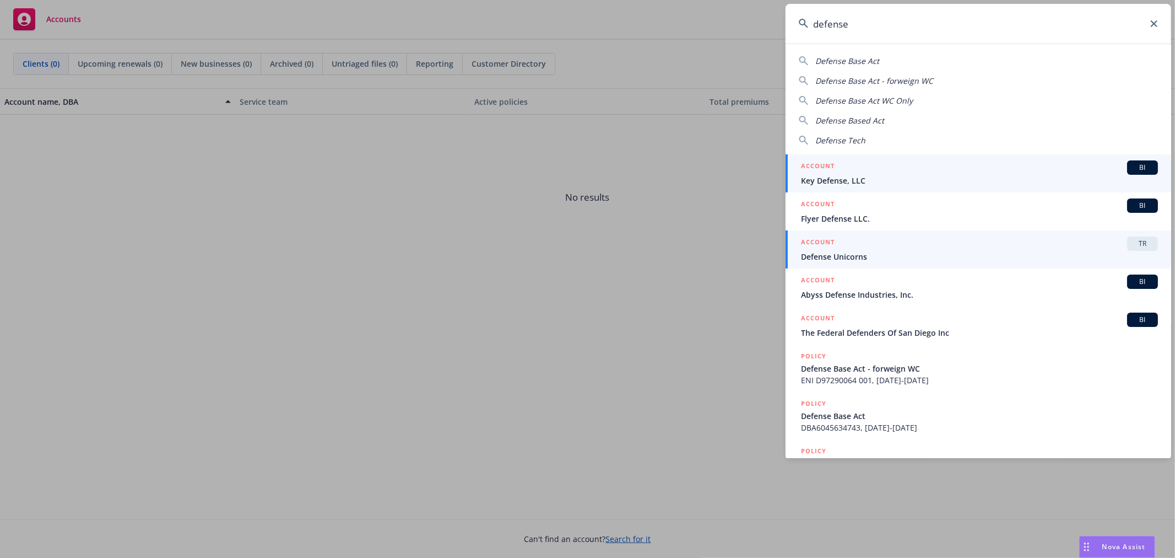
type input "defense"
click at [1131, 235] on link "ACCOUNT TR Defense Unicorns" at bounding box center [979, 249] width 386 height 38
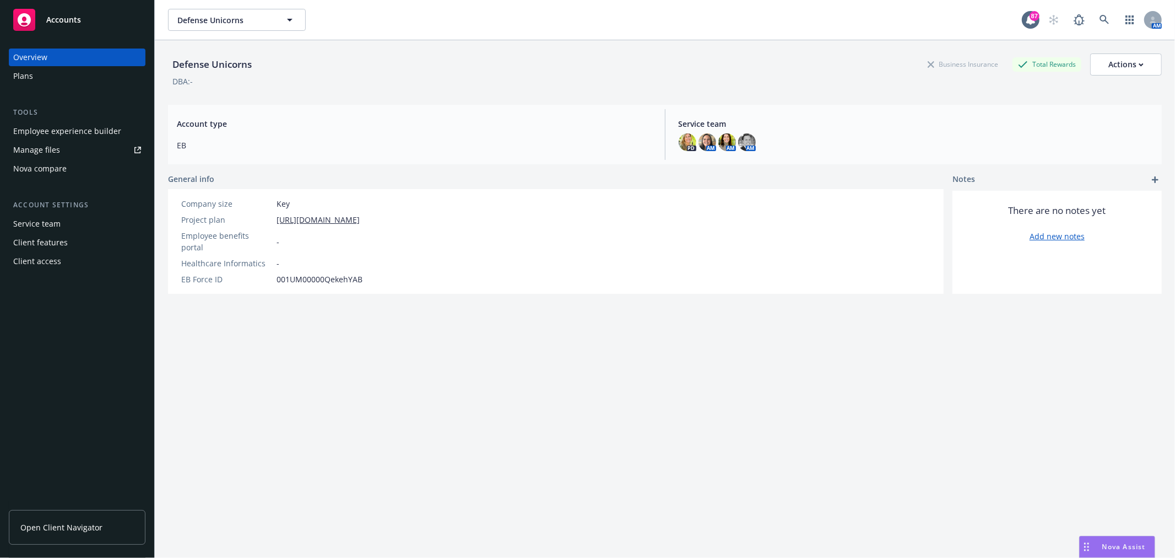
click at [30, 136] on div "Employee experience builder" at bounding box center [67, 131] width 108 height 18
click at [1100, 15] on icon at bounding box center [1104, 19] width 9 height 9
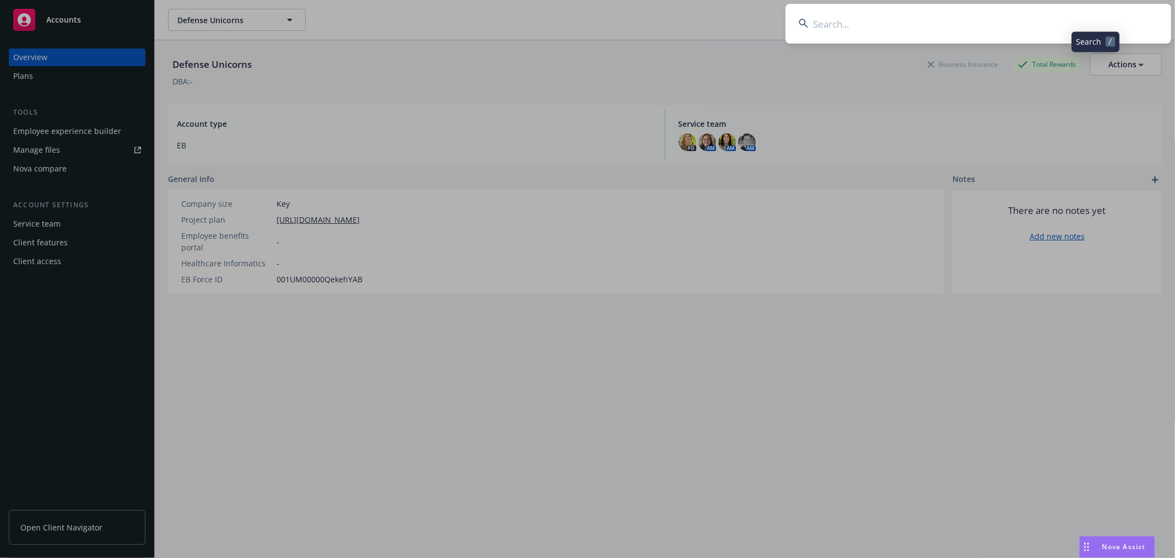
click at [1043, 17] on input at bounding box center [979, 24] width 386 height 40
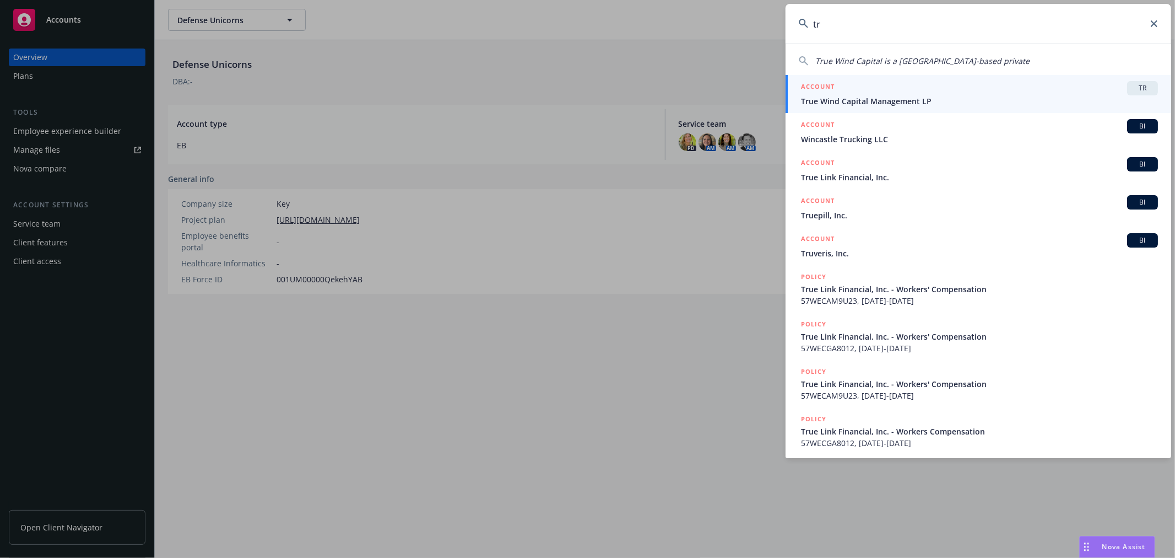
type input "t"
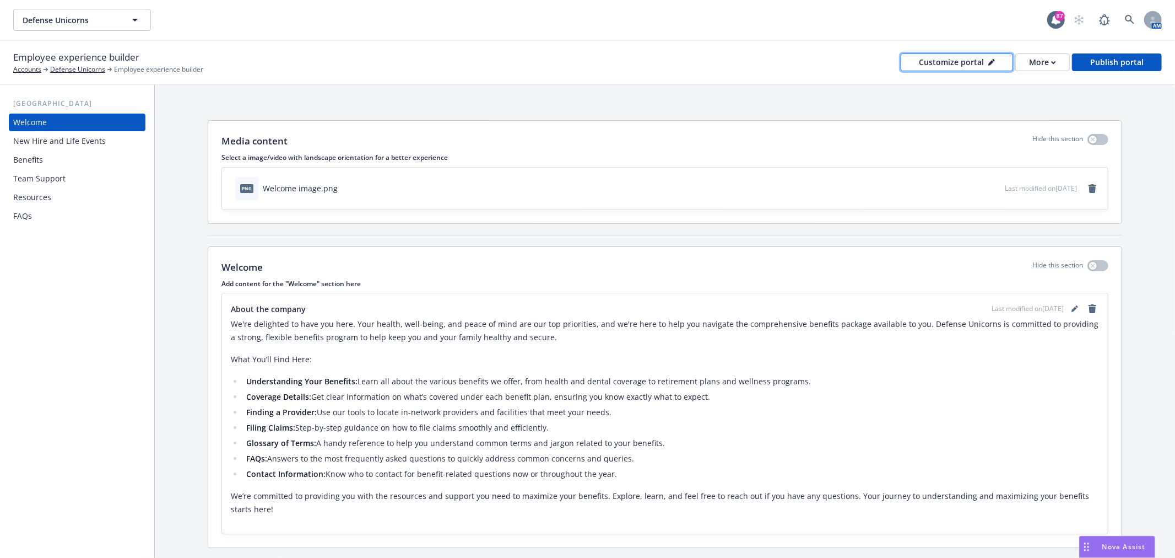
click at [1004, 64] on button "Customize portal" at bounding box center [957, 62] width 112 height 18
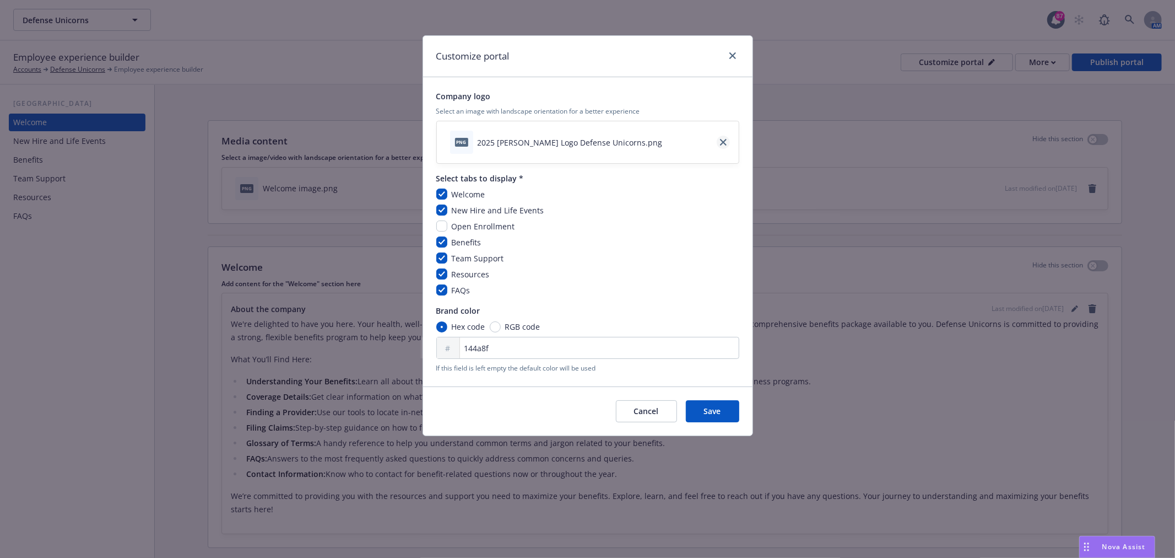
click at [725, 142] on icon "close" at bounding box center [723, 142] width 7 height 7
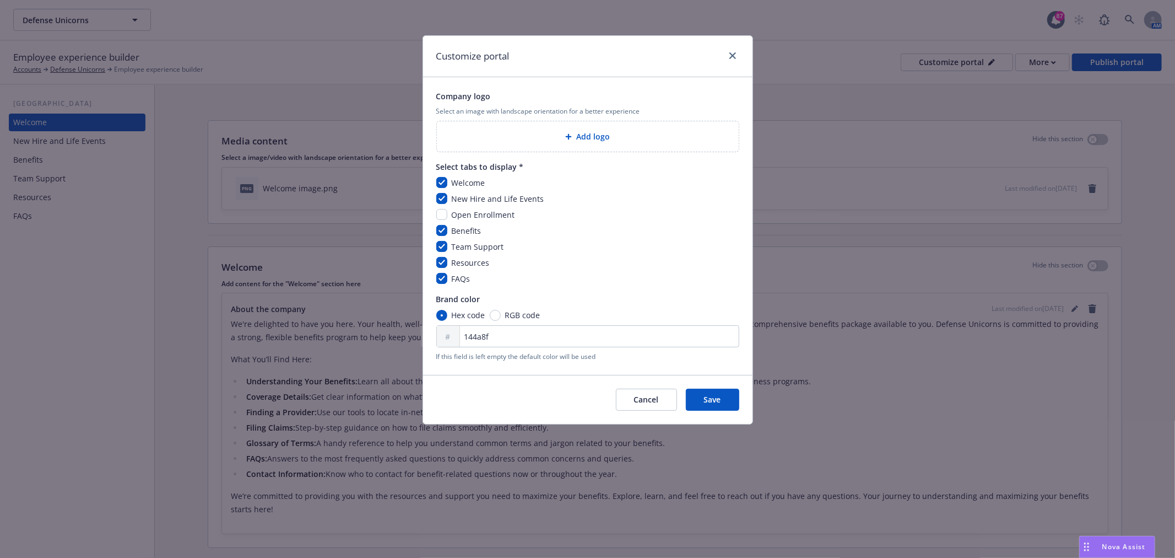
click at [720, 138] on div "Add logo" at bounding box center [588, 136] width 284 height 13
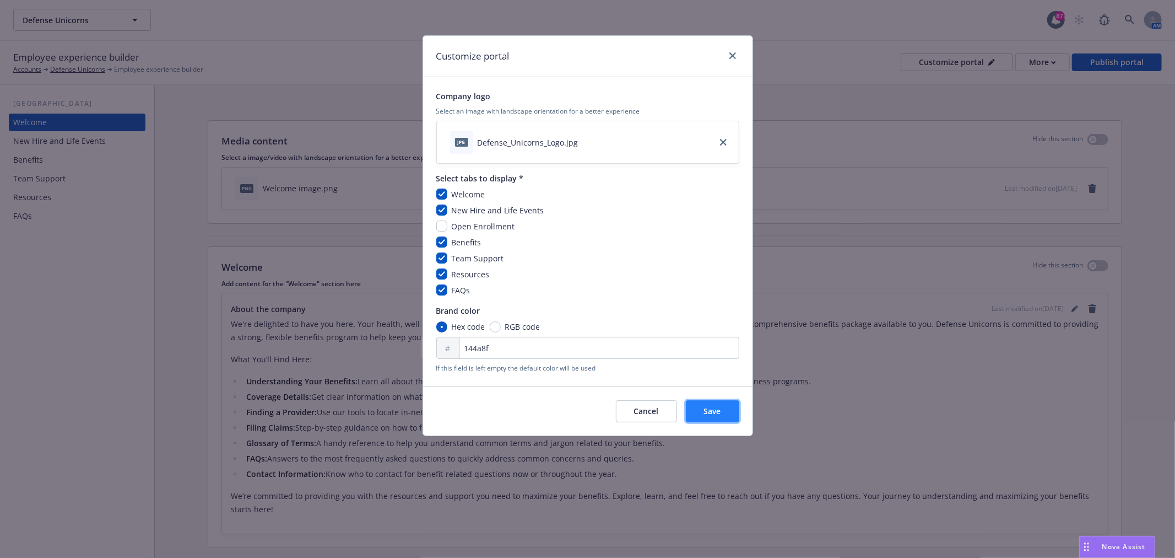
click at [712, 412] on span "Save" at bounding box center [712, 411] width 17 height 10
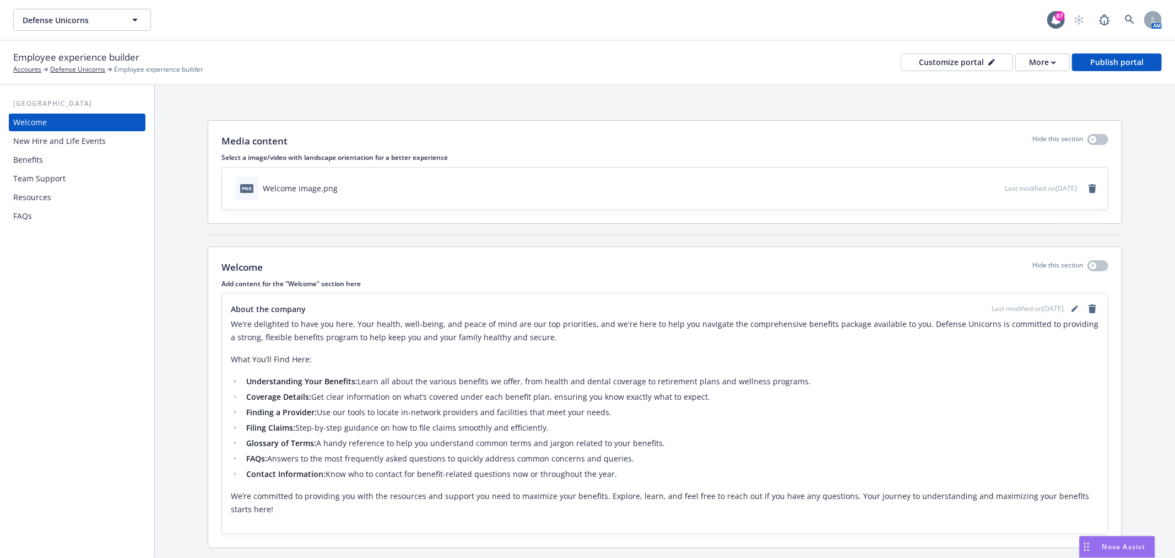
click at [64, 153] on div "Benefits" at bounding box center [77, 160] width 128 height 18
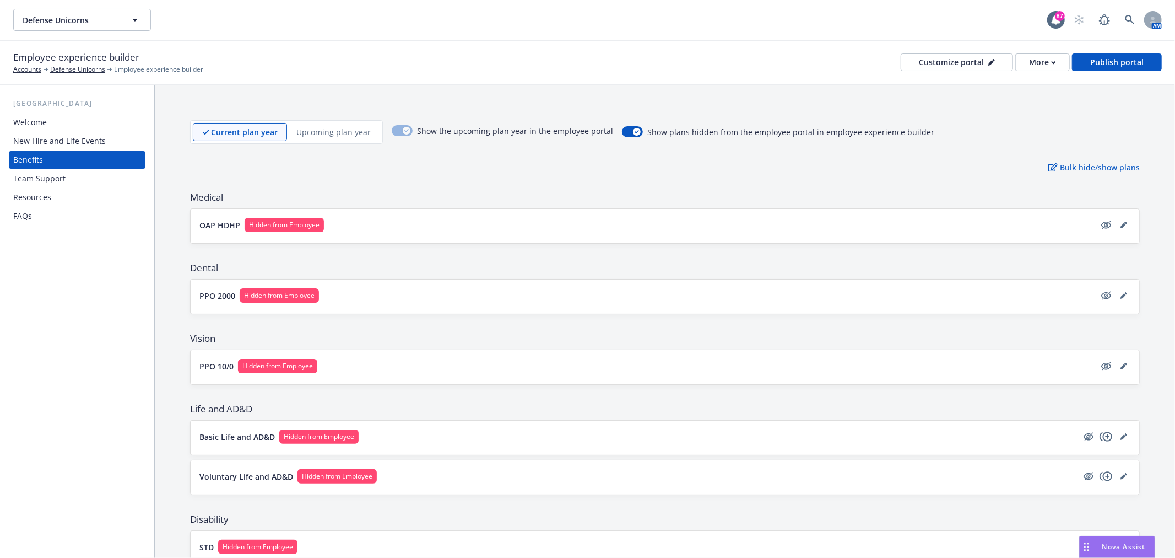
click at [452, 227] on button "OAP HDHP Hidden from Employee" at bounding box center [647, 225] width 896 height 14
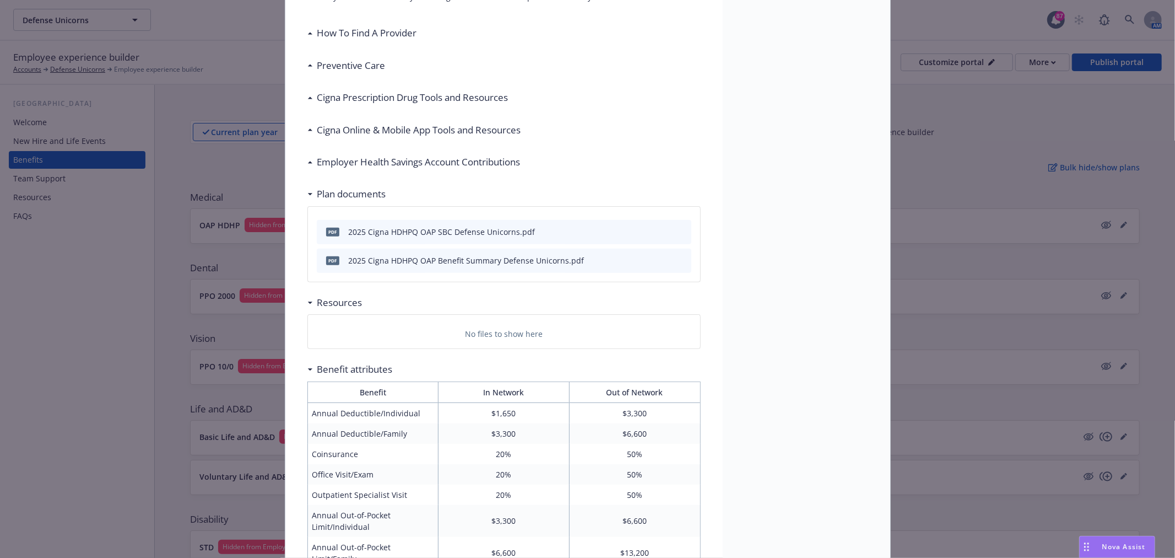
scroll to position [33, 0]
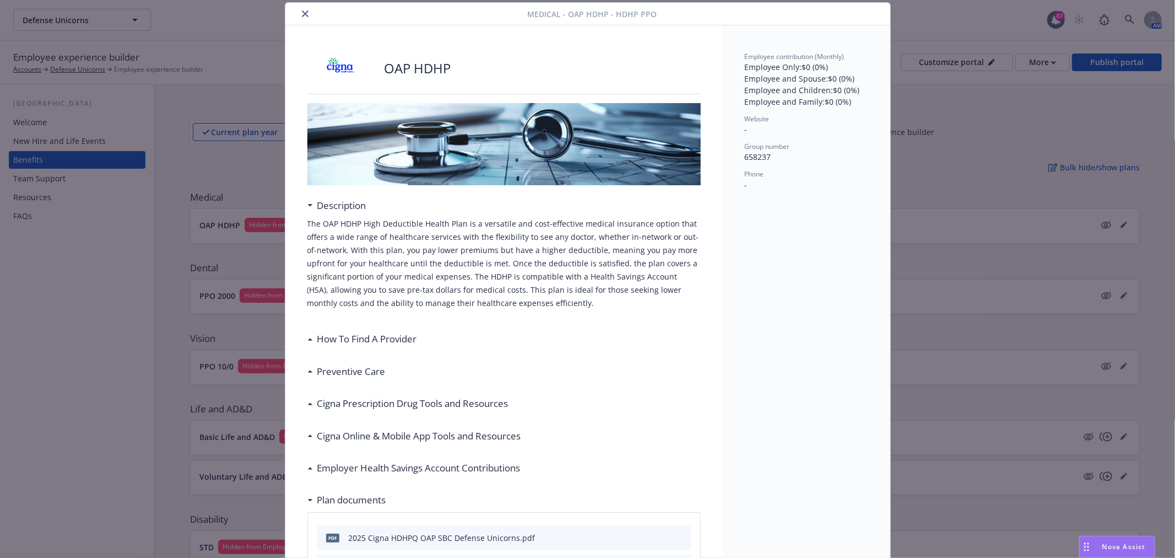
click at [369, 340] on h3 "How To Find A Provider" at bounding box center [367, 339] width 100 height 14
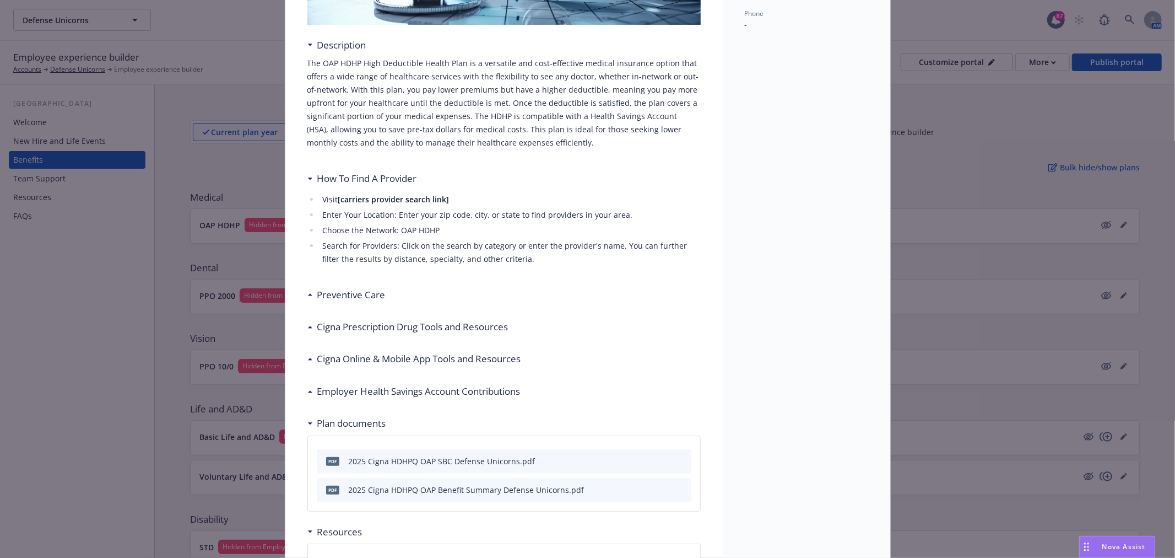
scroll to position [217, 0]
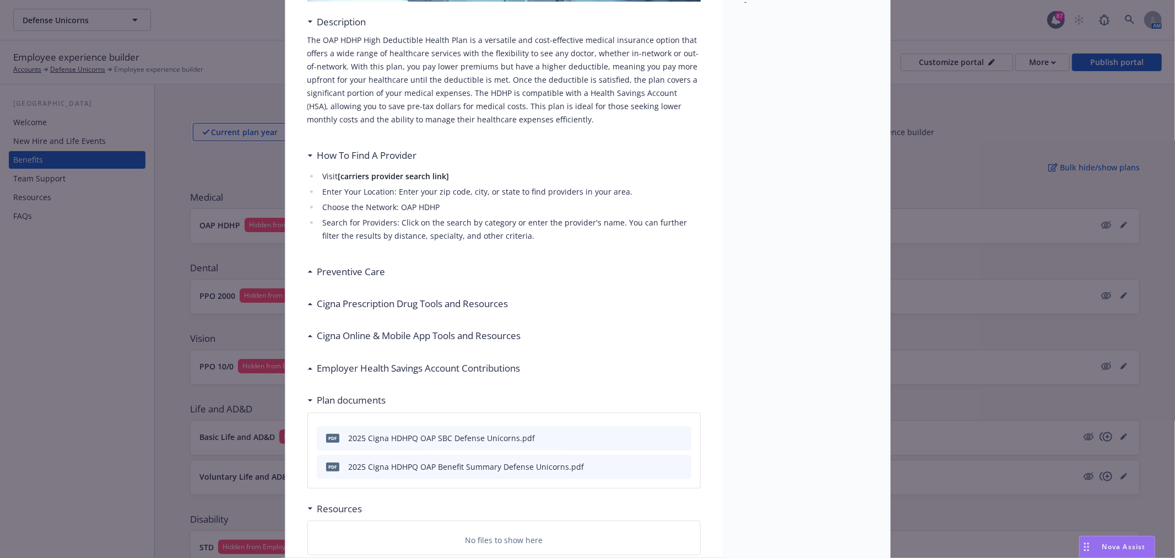
click at [366, 274] on h3 "Preventive Care" at bounding box center [351, 272] width 68 height 14
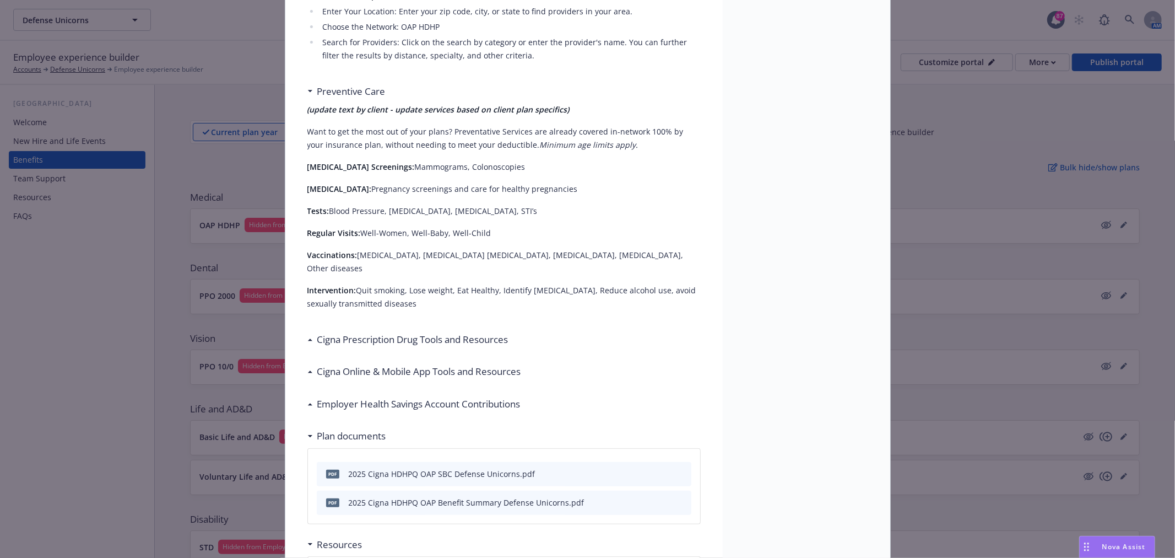
scroll to position [400, 0]
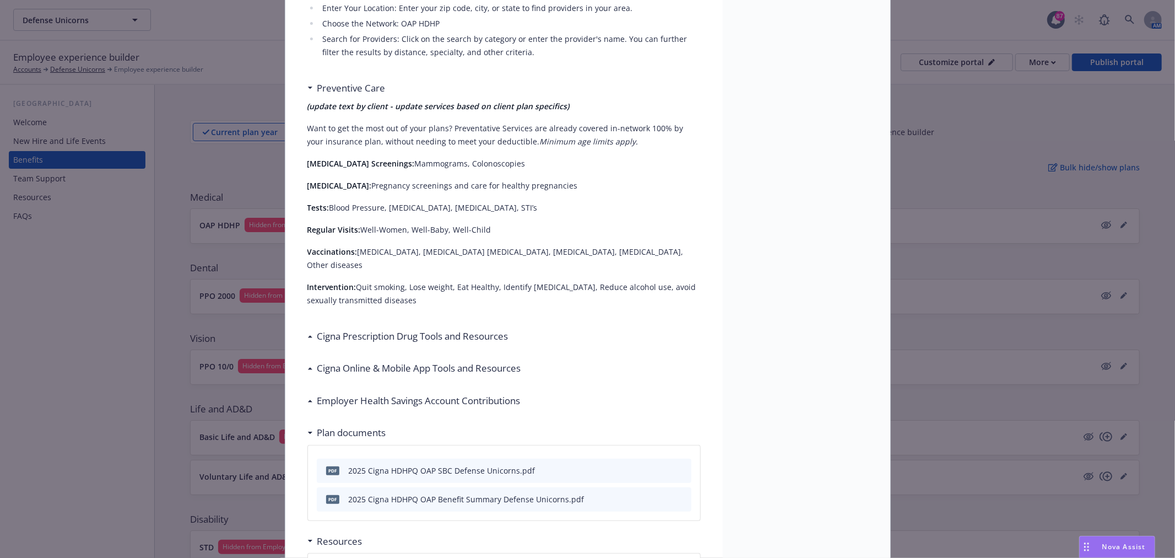
click at [375, 329] on h3 "Cigna Prescription Drug Tools and Resources" at bounding box center [412, 336] width 191 height 14
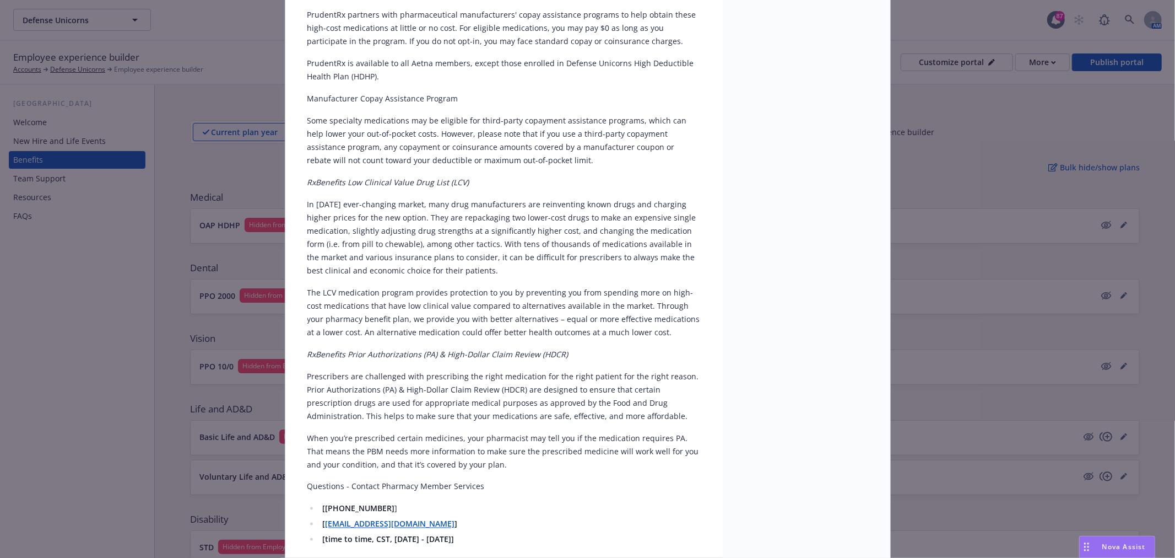
scroll to position [1441, 0]
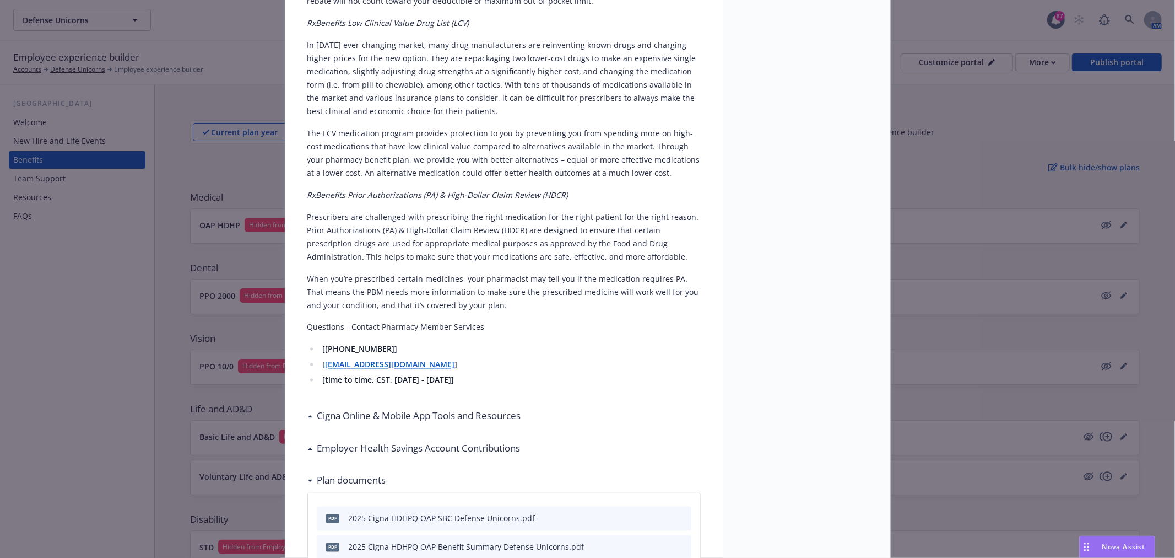
click at [417, 409] on h3 "Cigna Online & Mobile App Tools and Resources" at bounding box center [419, 416] width 204 height 14
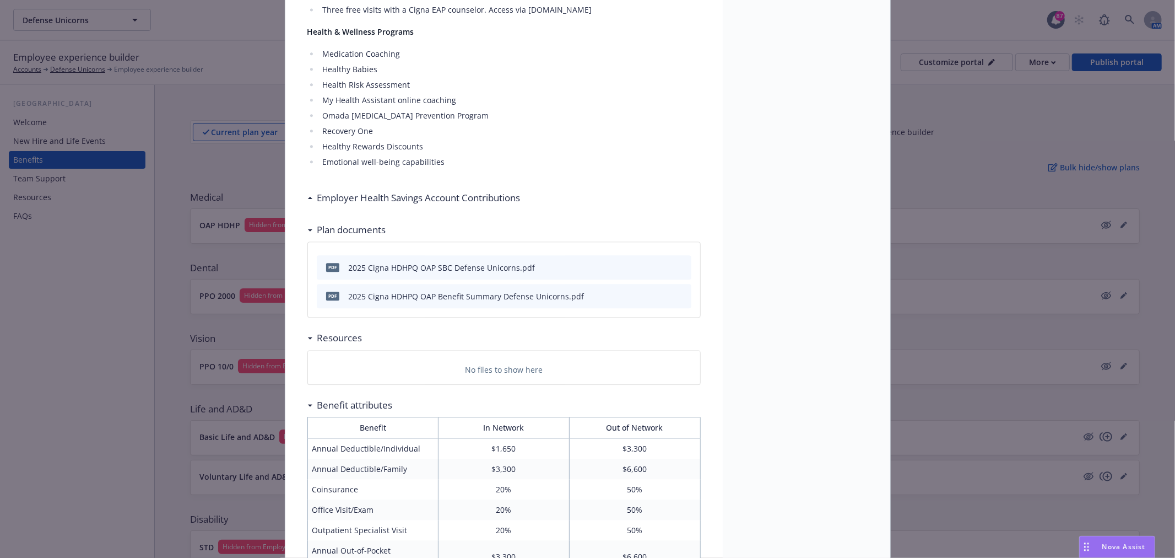
scroll to position [2237, 0]
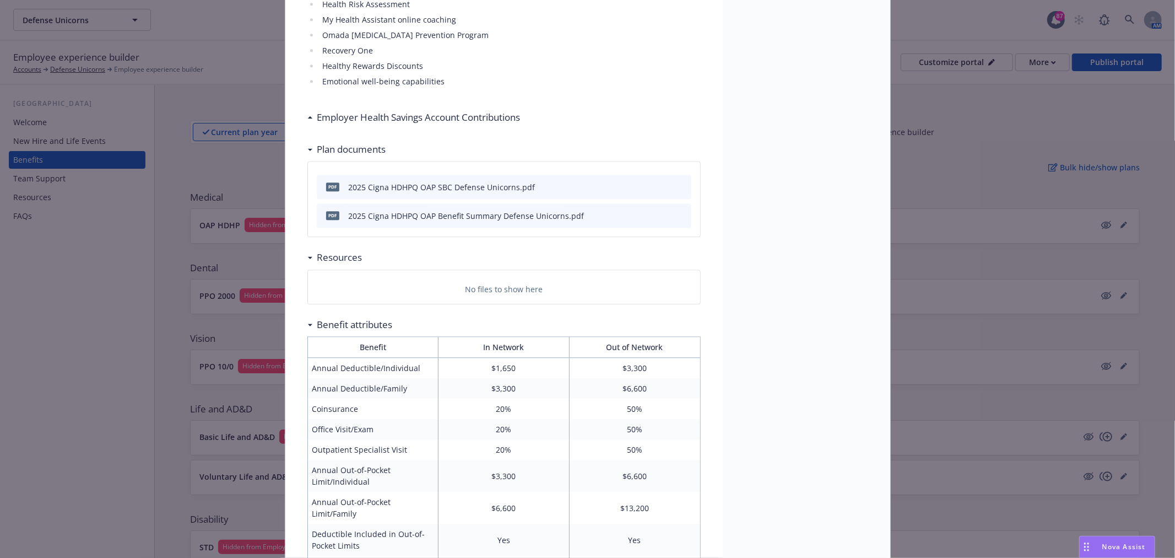
click at [454, 110] on h3 "Employer Health Savings Account Contributions" at bounding box center [418, 117] width 203 height 14
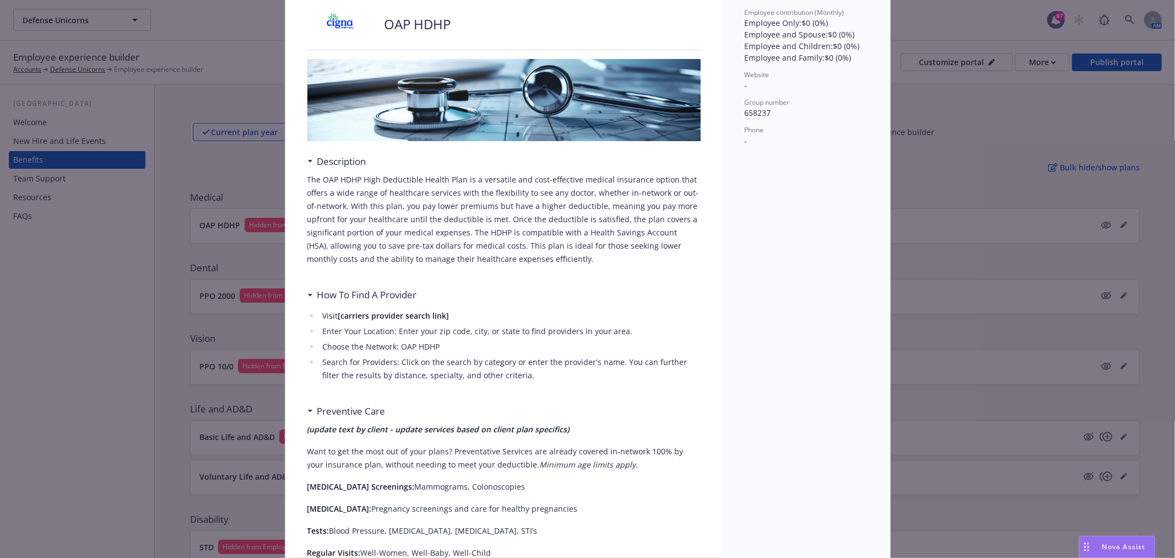
scroll to position [0, 0]
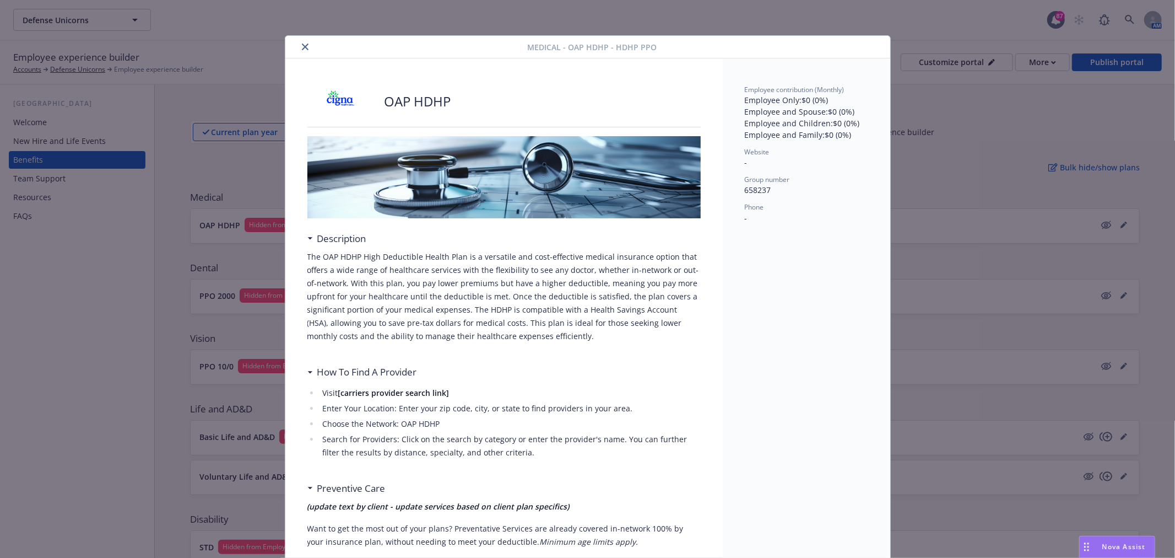
click at [301, 41] on button "close" at bounding box center [305, 46] width 13 height 13
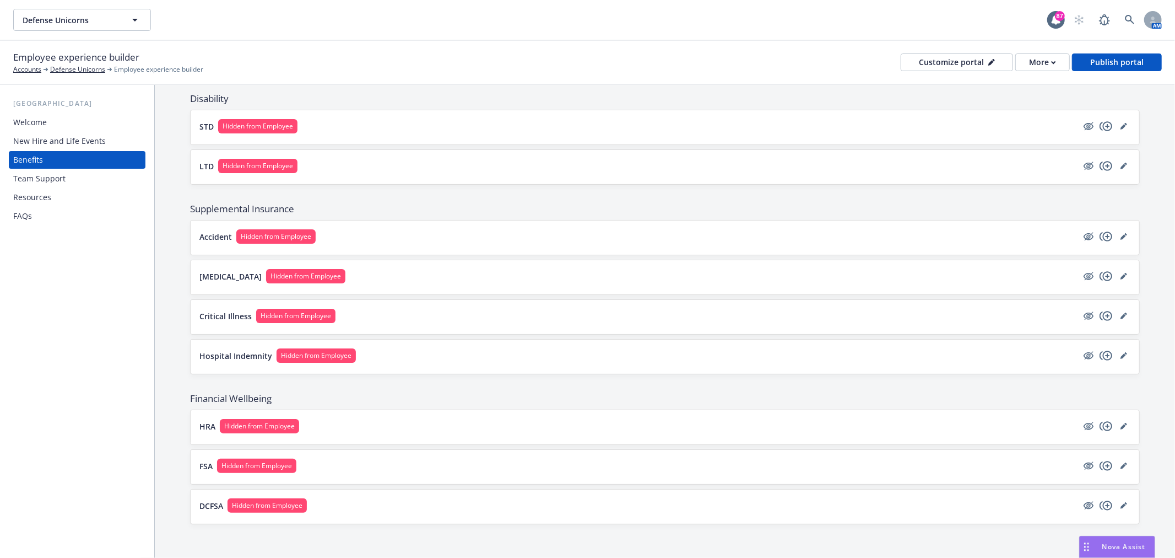
scroll to position [423, 0]
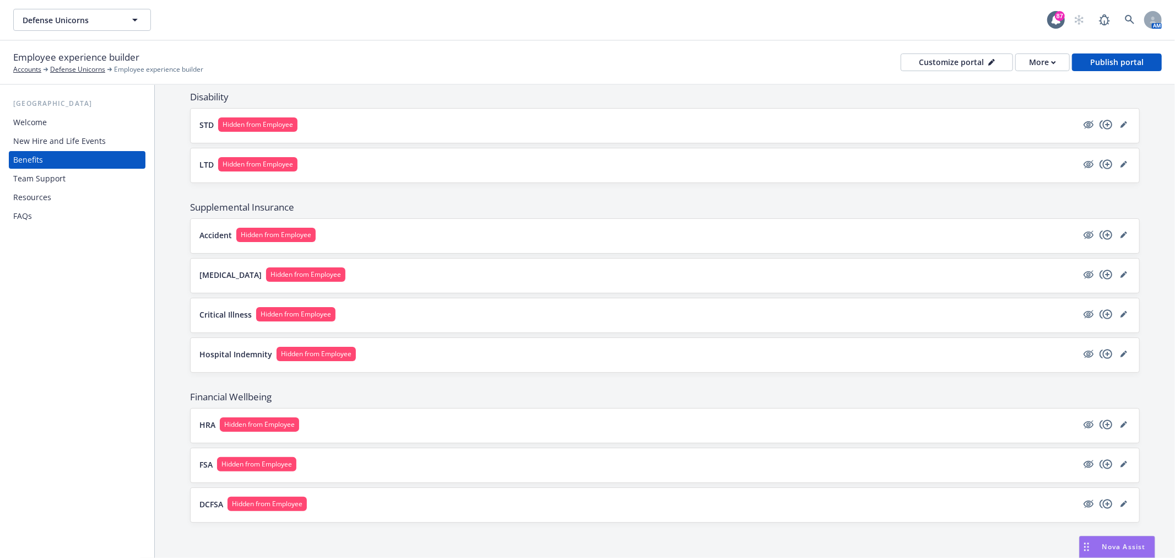
click at [487, 440] on div "HRA Hidden from Employee" at bounding box center [665, 425] width 949 height 34
click at [484, 429] on button "HRA Hidden from Employee" at bounding box center [638, 424] width 878 height 14
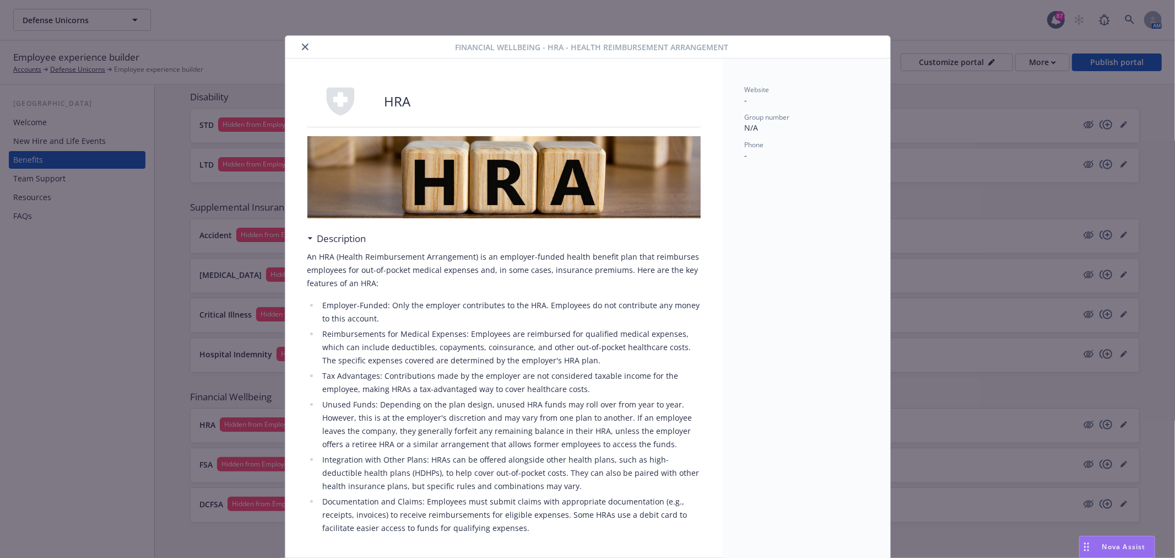
click at [304, 46] on button "close" at bounding box center [305, 46] width 13 height 13
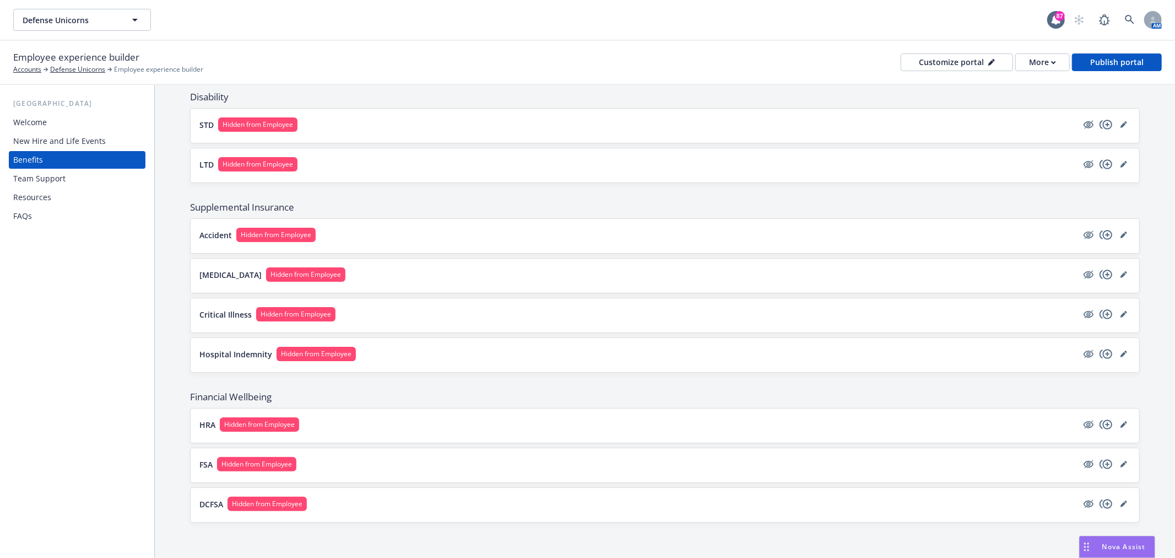
click at [364, 454] on div "FSA Hidden from Employee" at bounding box center [665, 465] width 949 height 34
click at [362, 463] on button "FSA Hidden from Employee" at bounding box center [638, 464] width 878 height 14
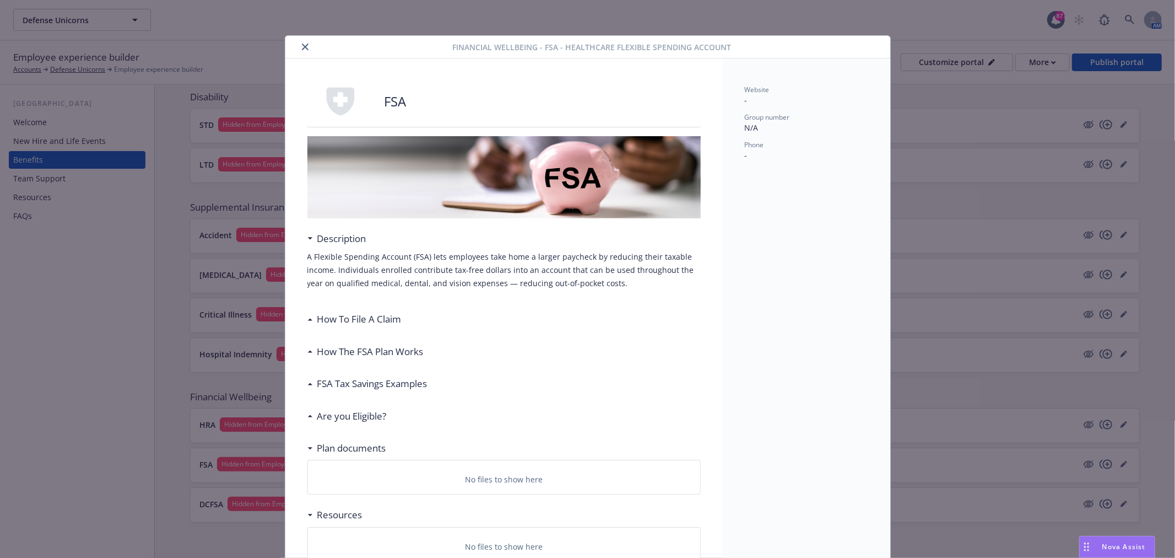
click at [300, 41] on button "close" at bounding box center [305, 46] width 13 height 13
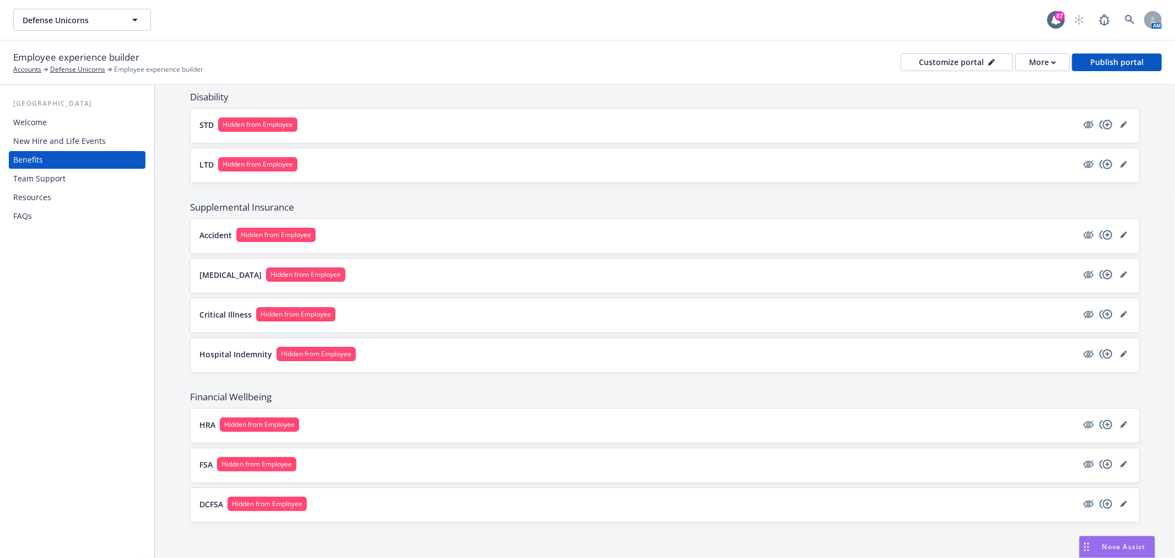
click at [344, 506] on button "DCFSA Hidden from Employee" at bounding box center [638, 504] width 878 height 14
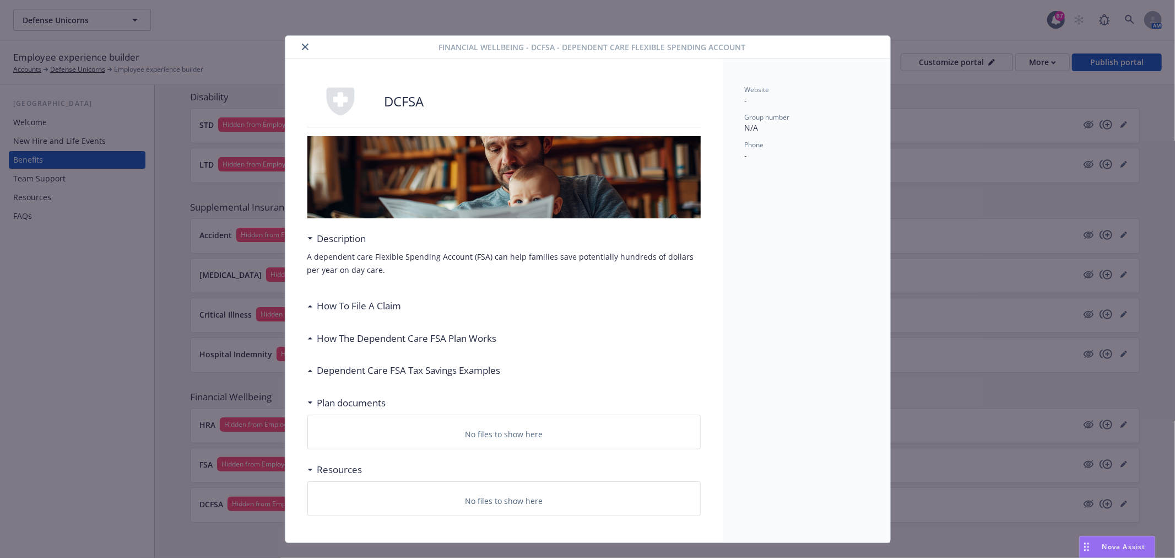
click at [303, 48] on icon "close" at bounding box center [305, 47] width 7 height 7
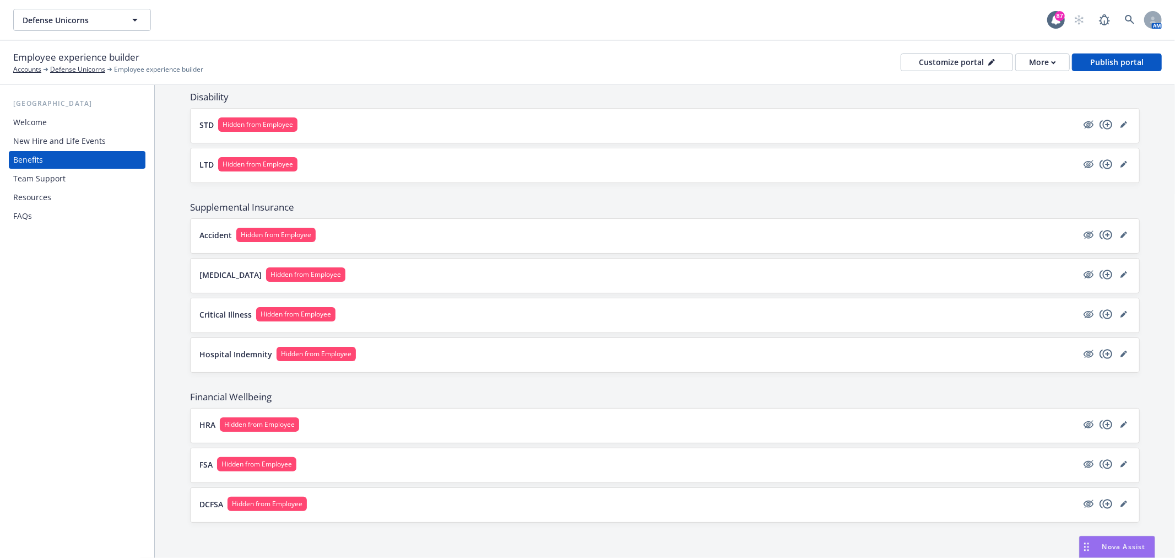
click at [408, 351] on button "Hospital Indemnity Hidden from Employee" at bounding box center [638, 354] width 878 height 14
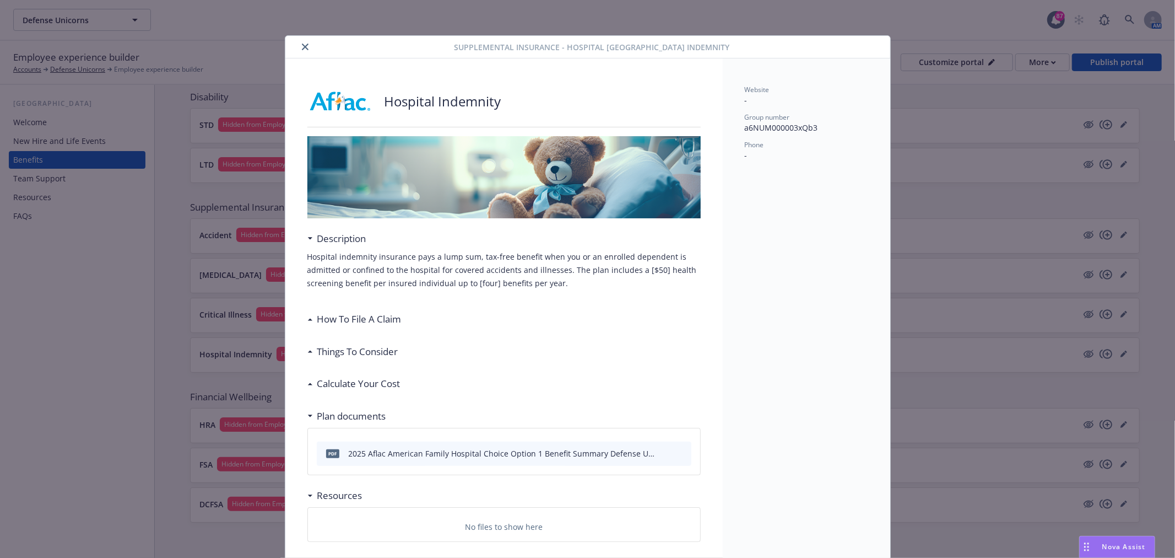
click at [302, 44] on icon "close" at bounding box center [305, 47] width 7 height 7
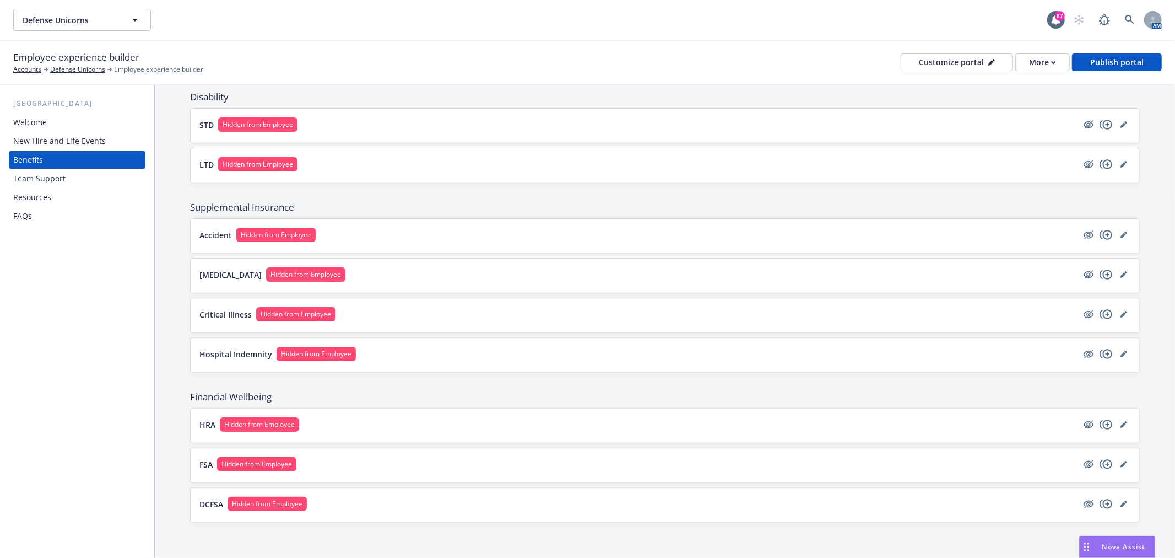
click at [383, 301] on div "Critical Illness Hidden from Employee" at bounding box center [665, 315] width 949 height 34
click at [382, 309] on button "Critical Illness Hidden from Employee" at bounding box center [638, 314] width 878 height 14
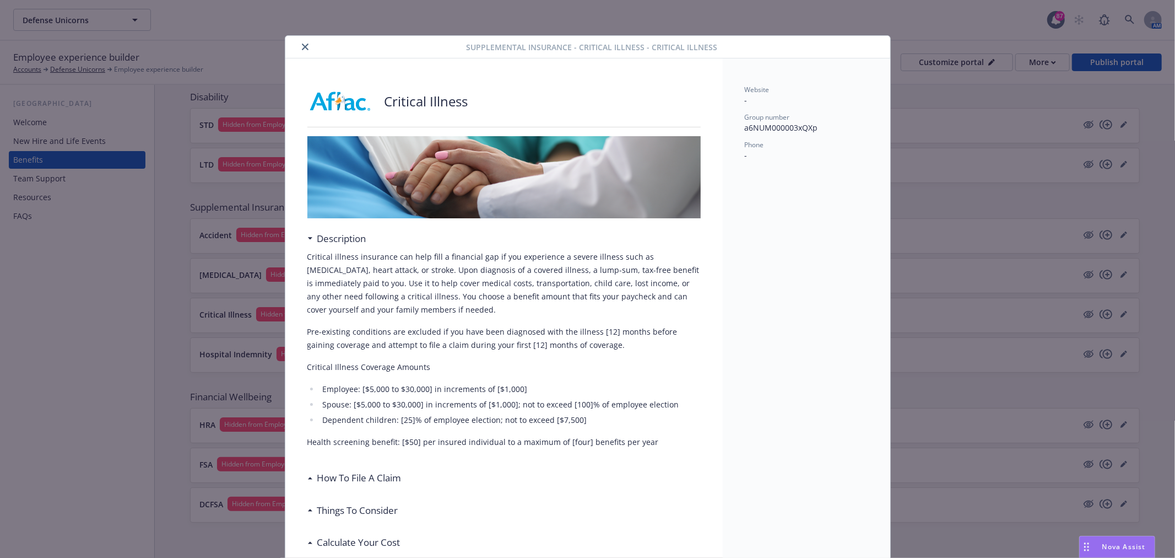
scroll to position [33, 0]
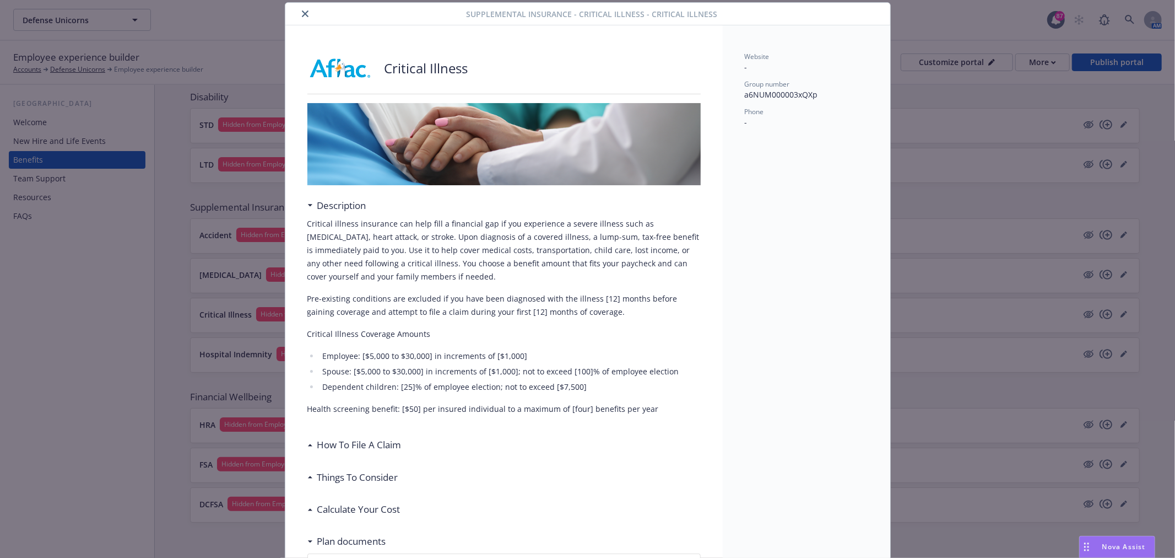
click at [301, 9] on button "close" at bounding box center [305, 13] width 13 height 13
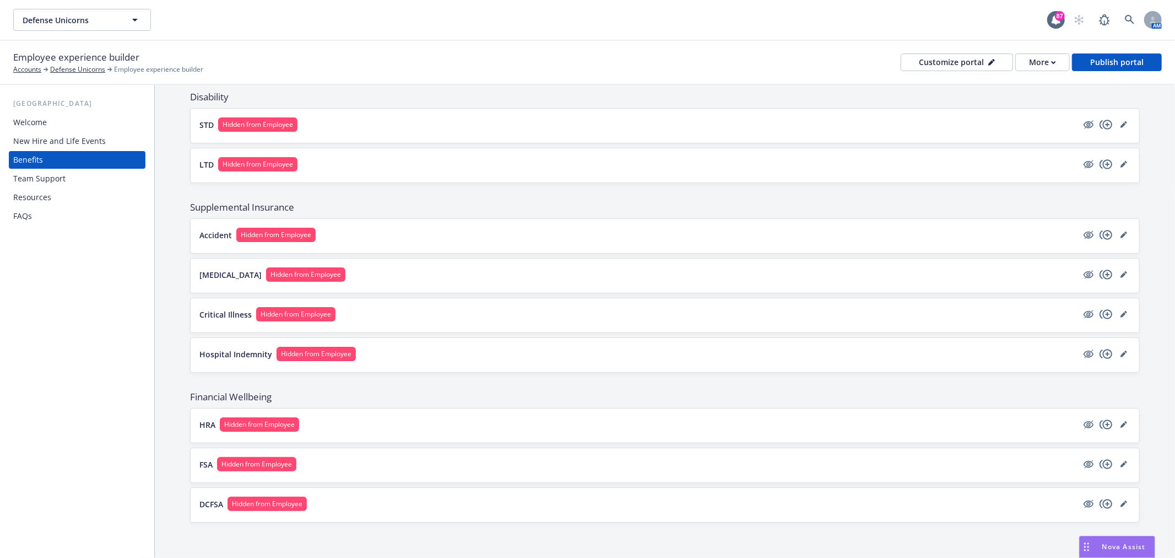
click at [379, 274] on button "Cancer Hidden from Employee" at bounding box center [638, 274] width 878 height 14
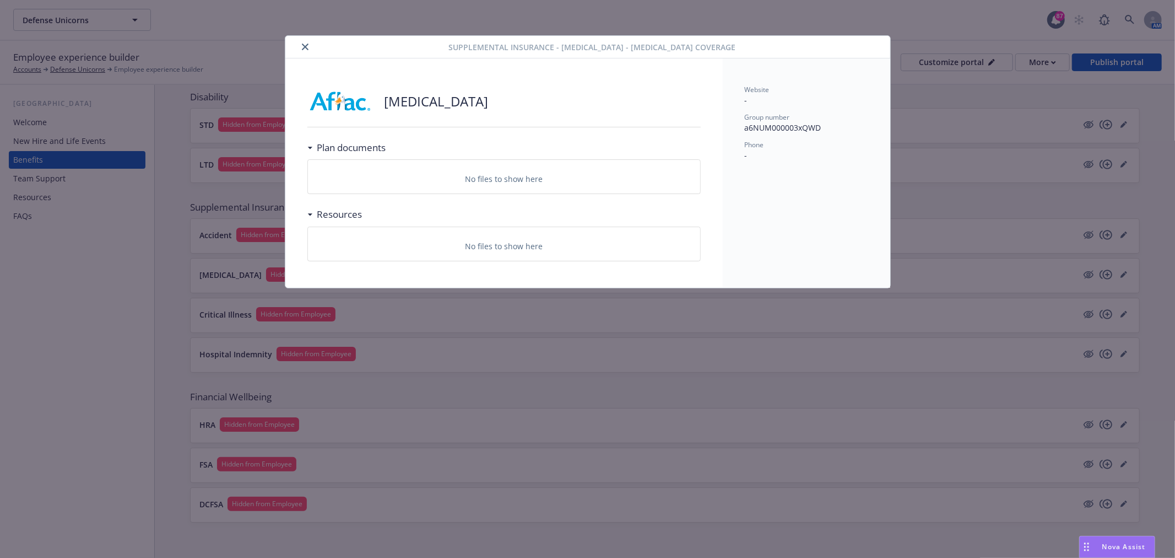
click at [310, 47] on button "close" at bounding box center [305, 46] width 13 height 13
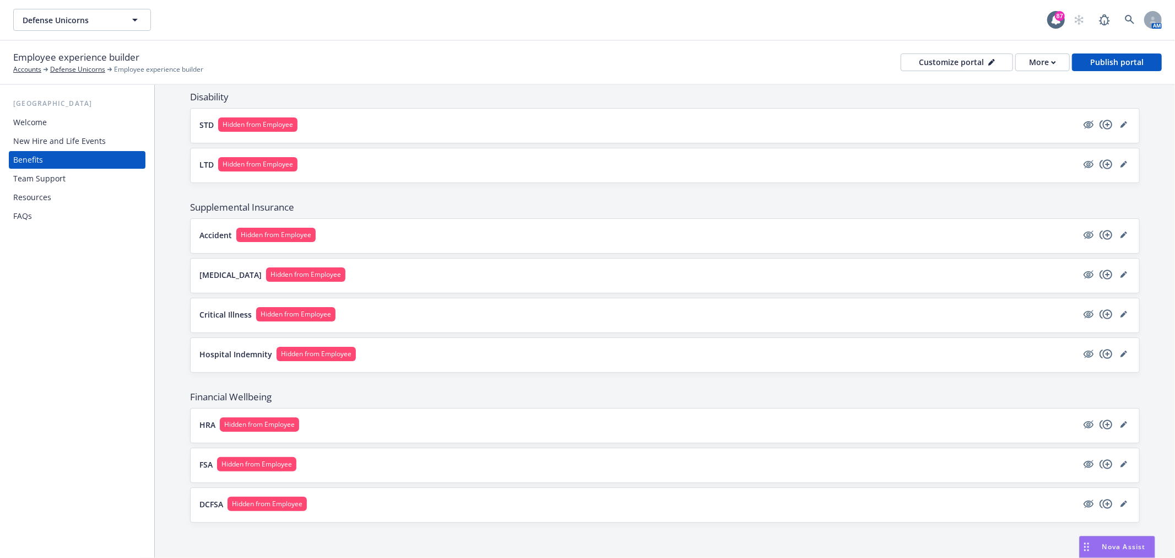
click at [205, 422] on p "HRA" at bounding box center [207, 425] width 16 height 12
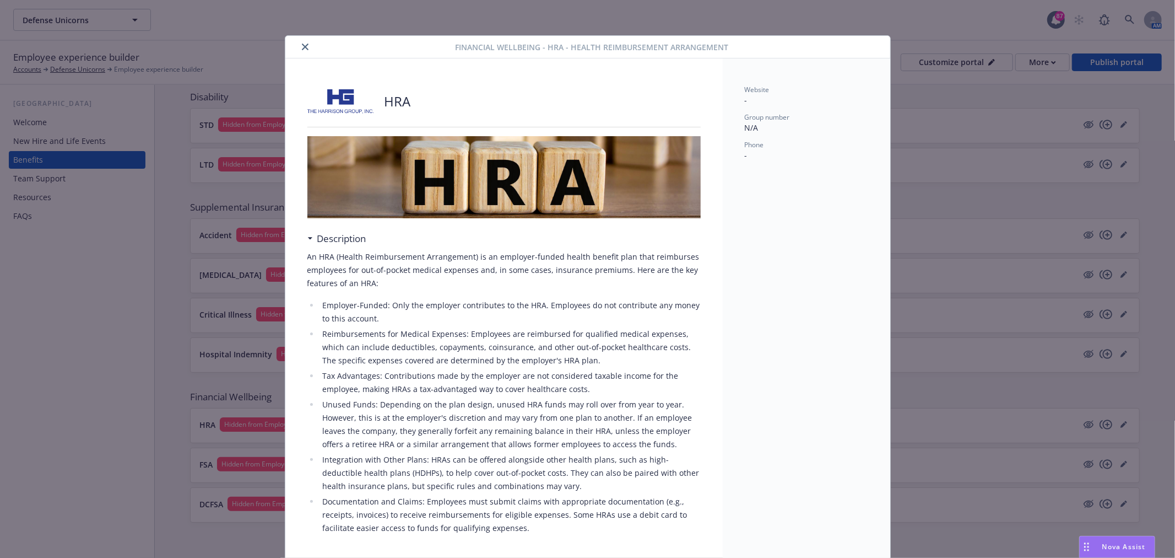
scroll to position [33, 0]
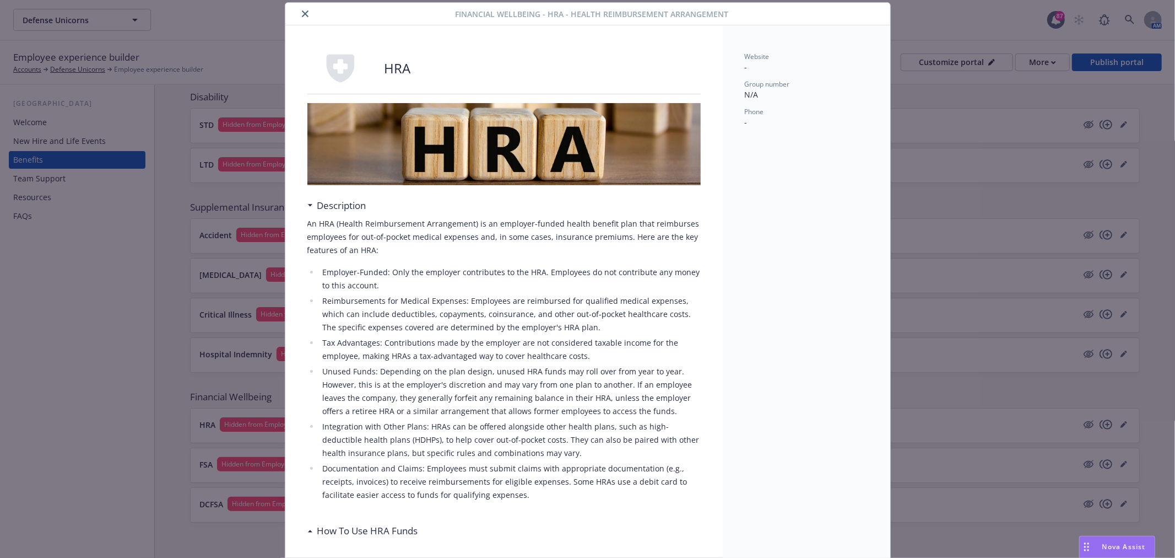
click at [302, 15] on icon "close" at bounding box center [305, 13] width 7 height 7
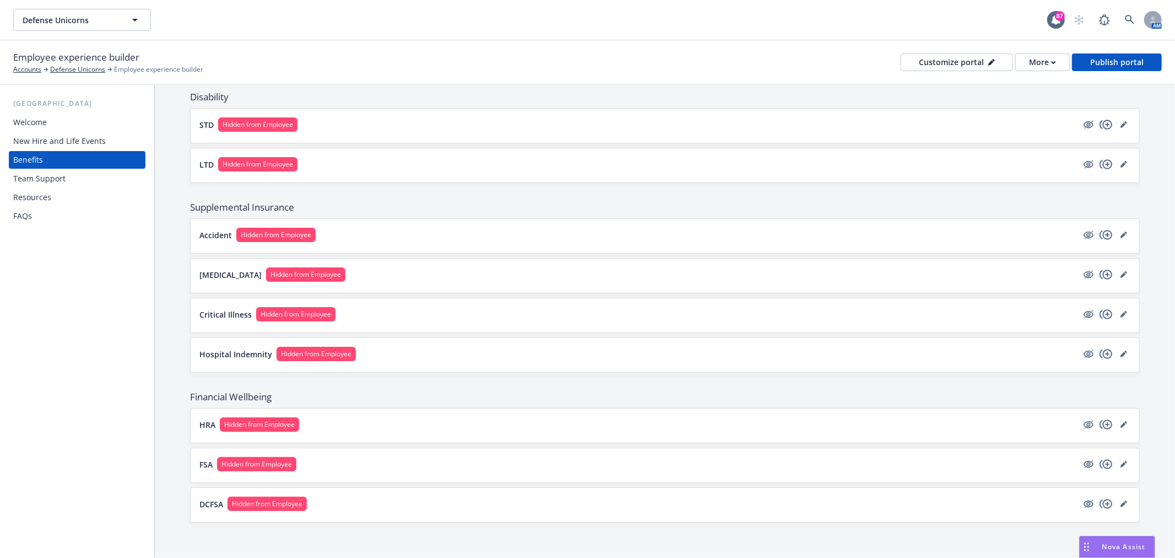
scroll to position [362, 0]
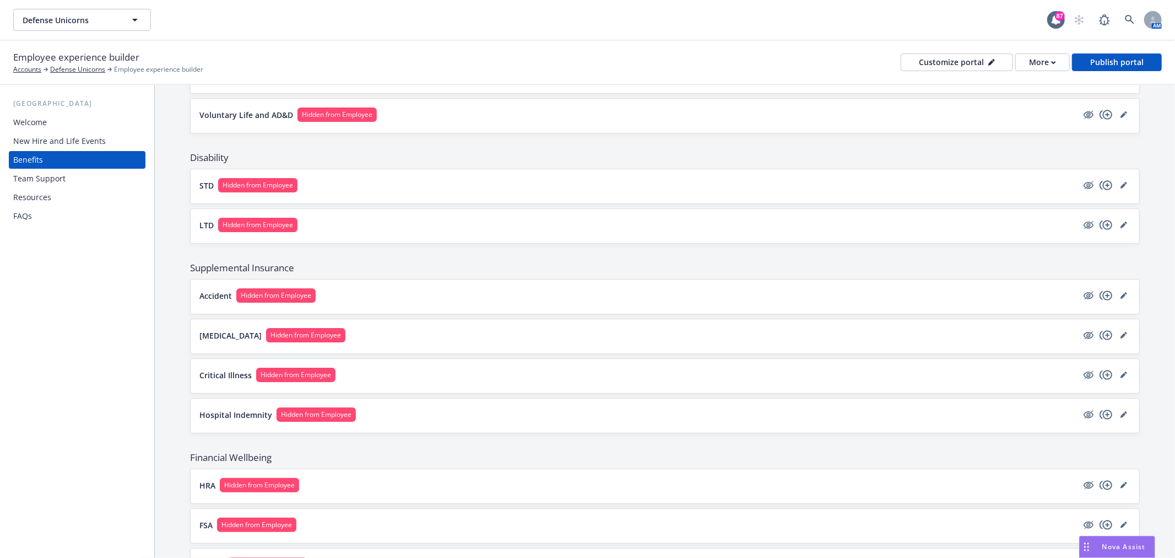
click at [620, 274] on span "Supplemental Insurance" at bounding box center [665, 267] width 950 height 13
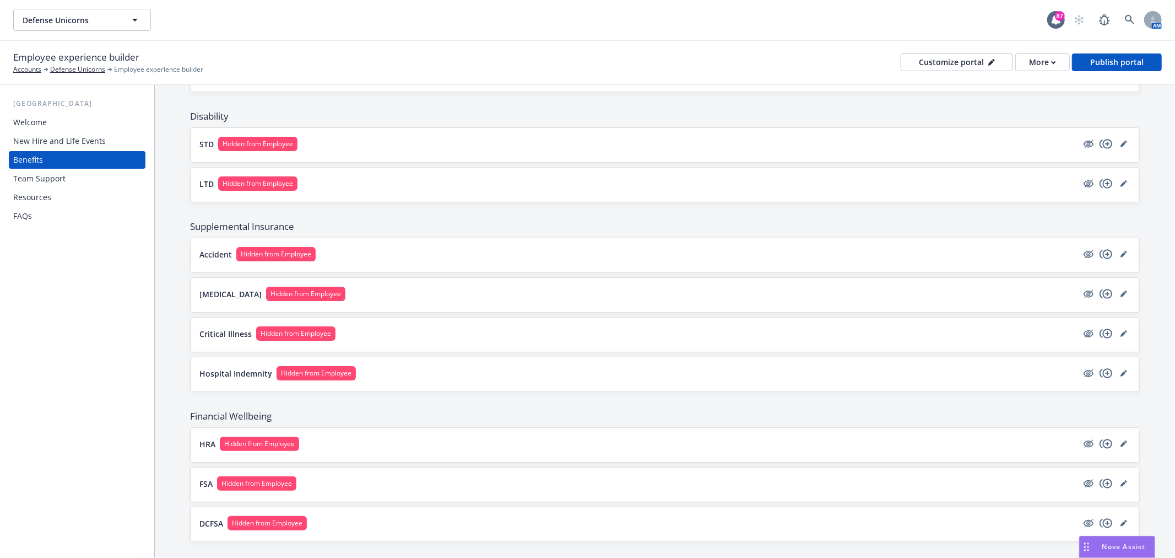
scroll to position [423, 0]
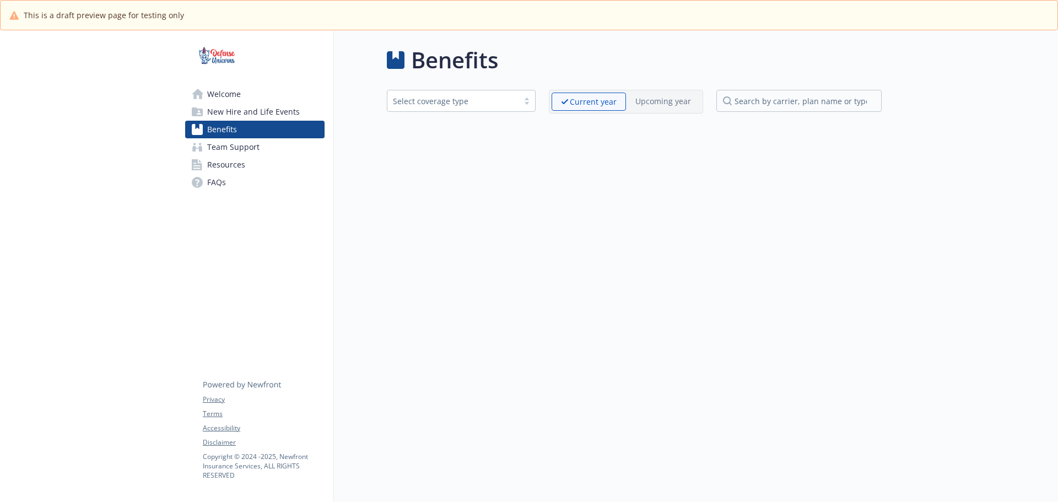
click at [244, 340] on div "Welcome New Hire and Life Events Benefits Team Support Resources FAQs Privacy T…" at bounding box center [255, 281] width 158 height 502
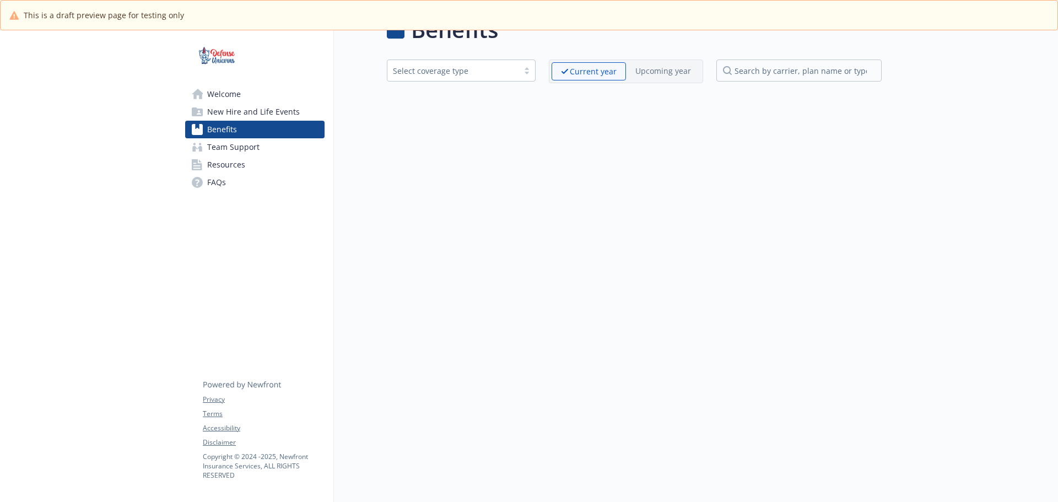
click at [258, 148] on link "Team Support" at bounding box center [254, 147] width 139 height 18
